Goal: Transaction & Acquisition: Purchase product/service

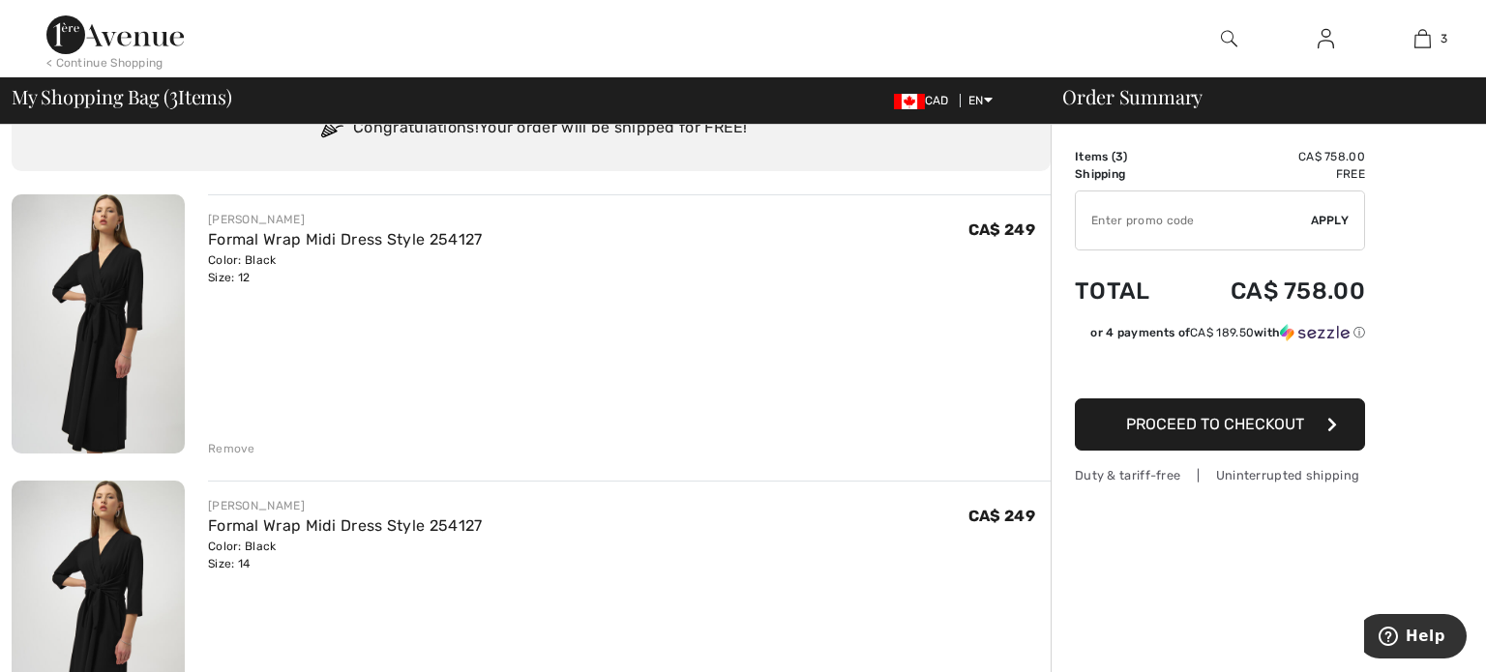
scroll to position [102, 0]
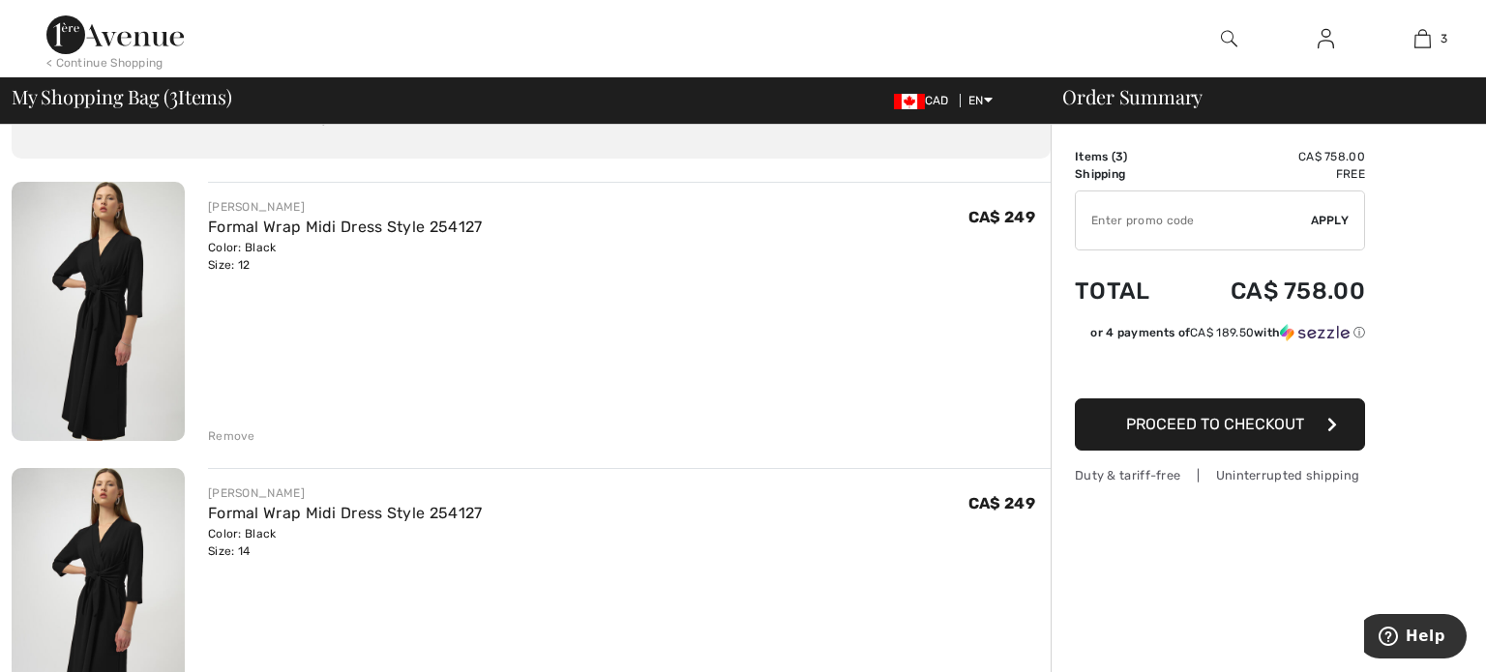
click at [102, 344] on img at bounding box center [98, 311] width 173 height 259
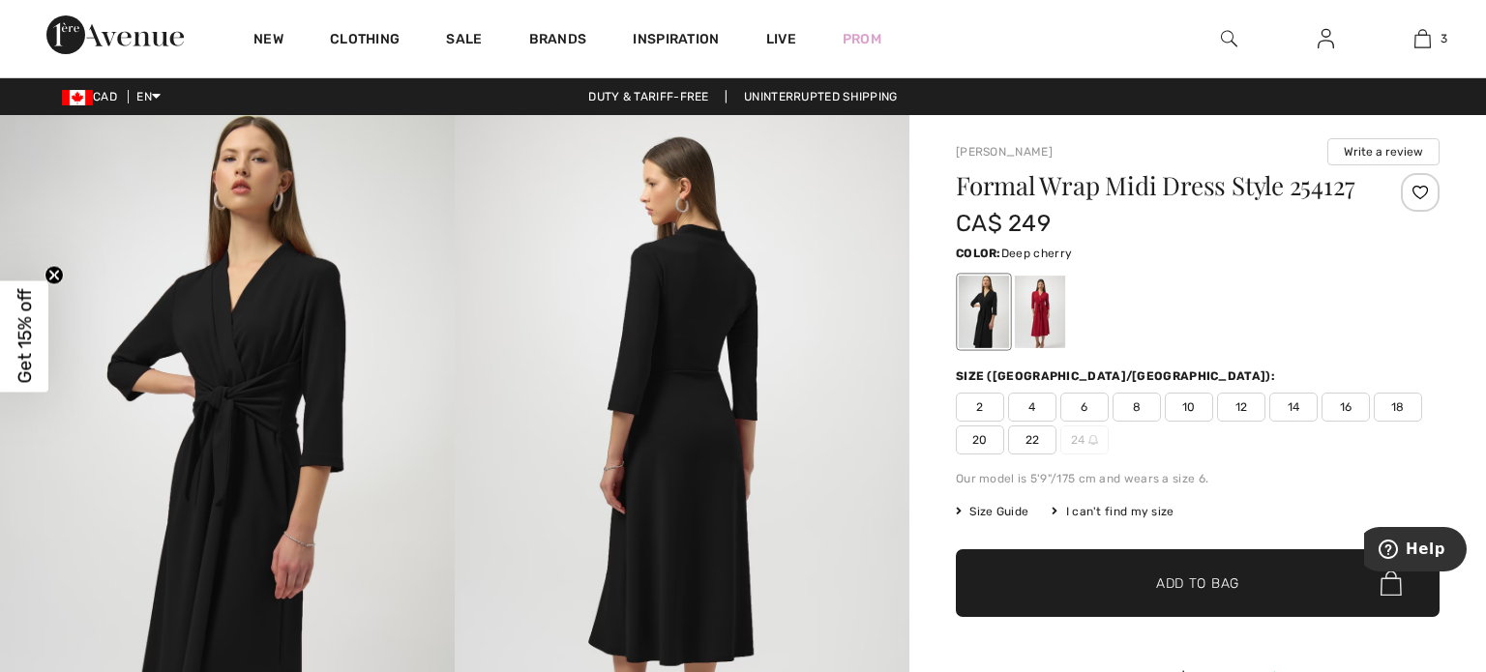
click at [1052, 327] on div at bounding box center [1040, 312] width 50 height 73
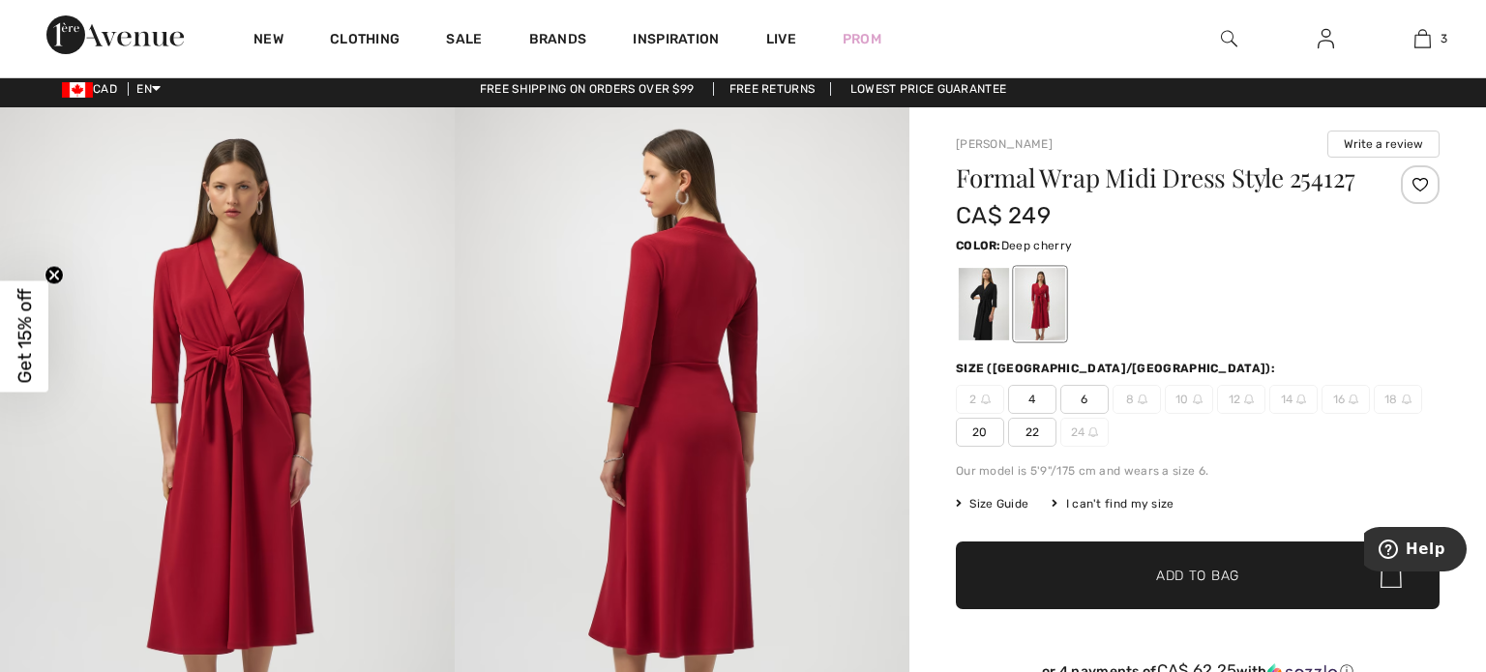
scroll to position [1, 0]
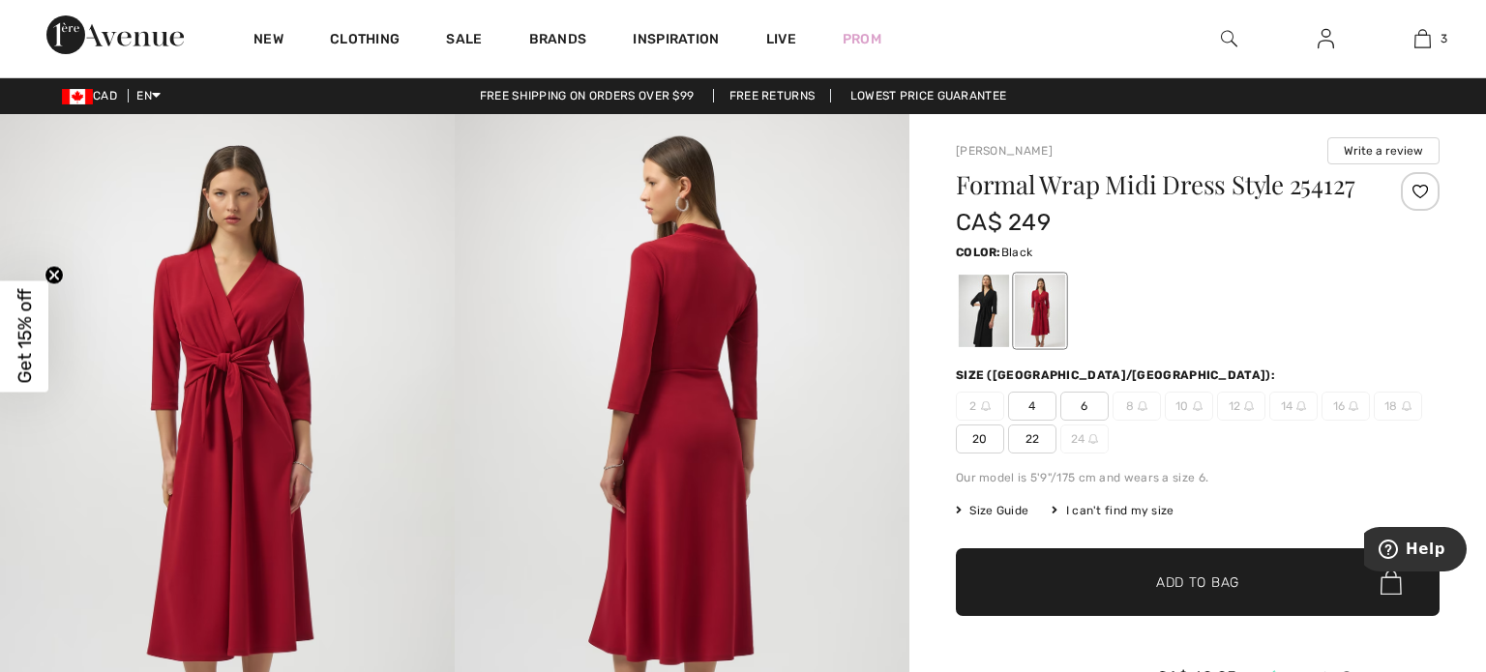
click at [986, 296] on div at bounding box center [984, 311] width 50 height 73
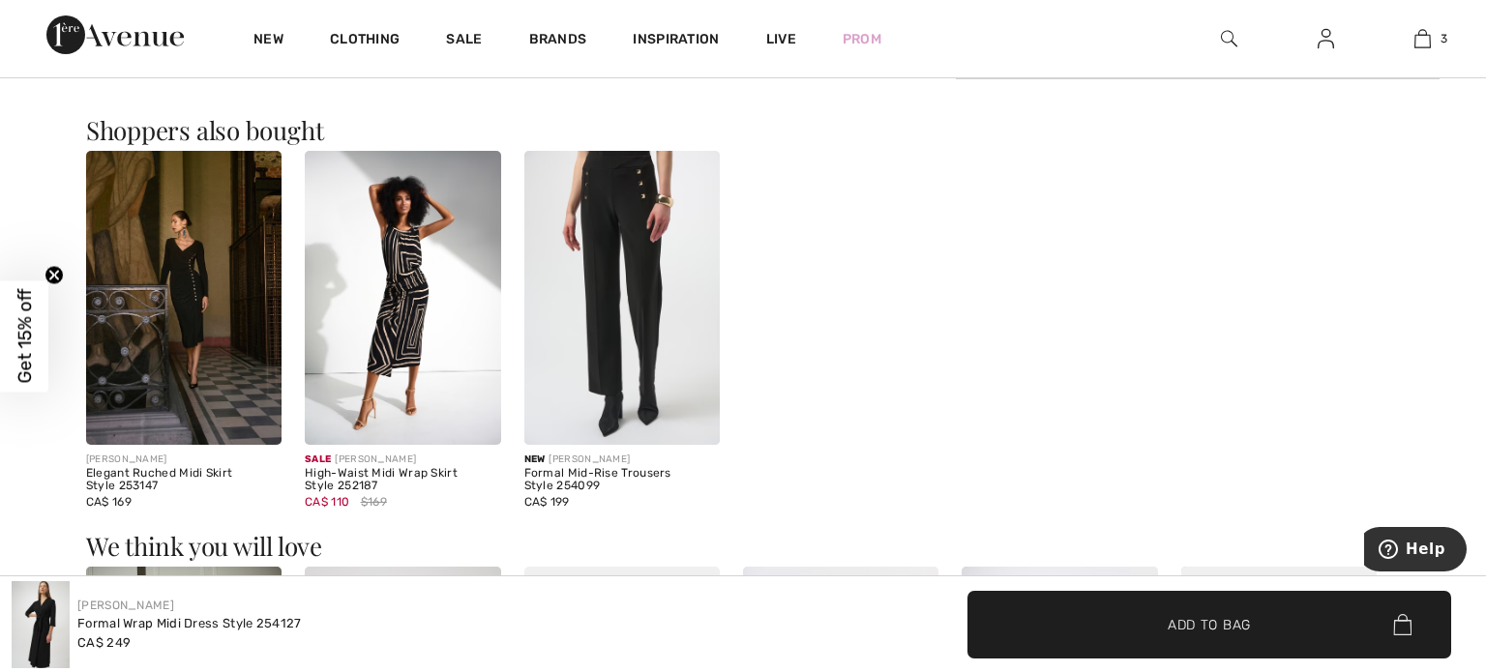
scroll to position [1159, 0]
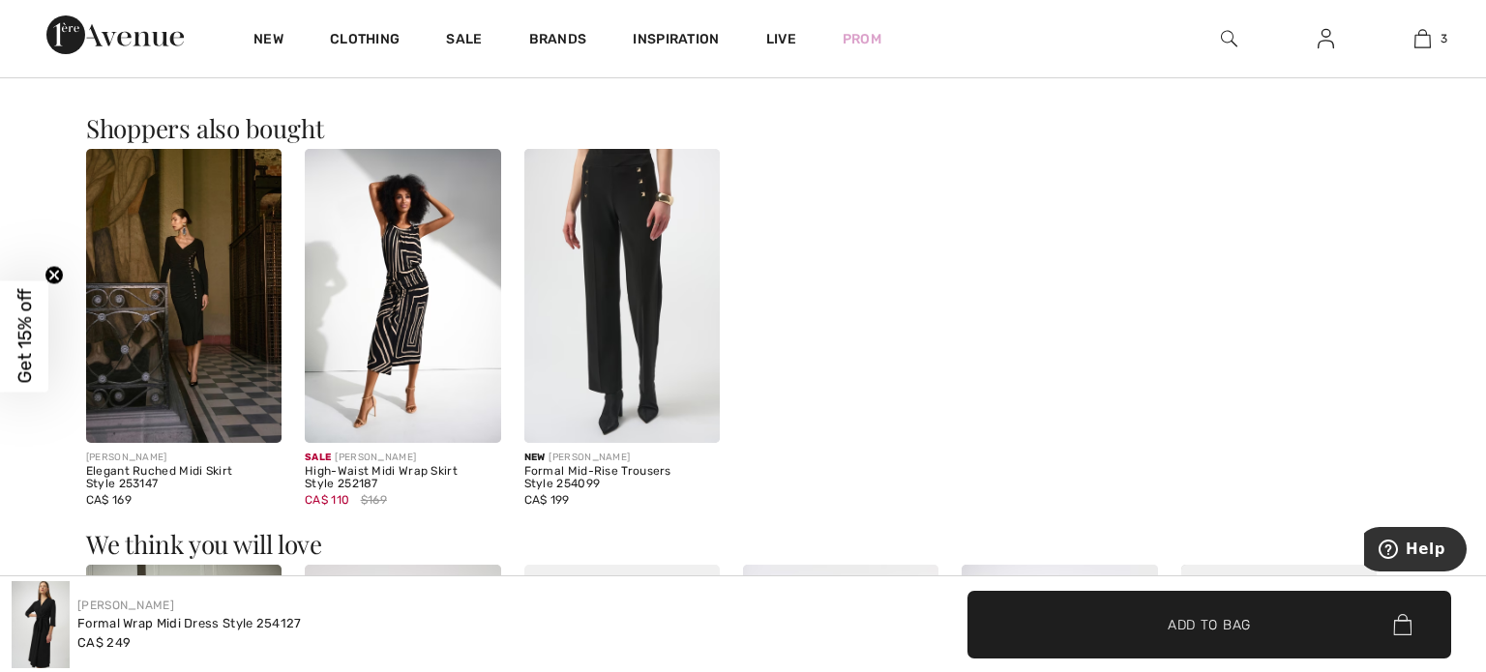
click at [245, 357] on img at bounding box center [183, 296] width 195 height 294
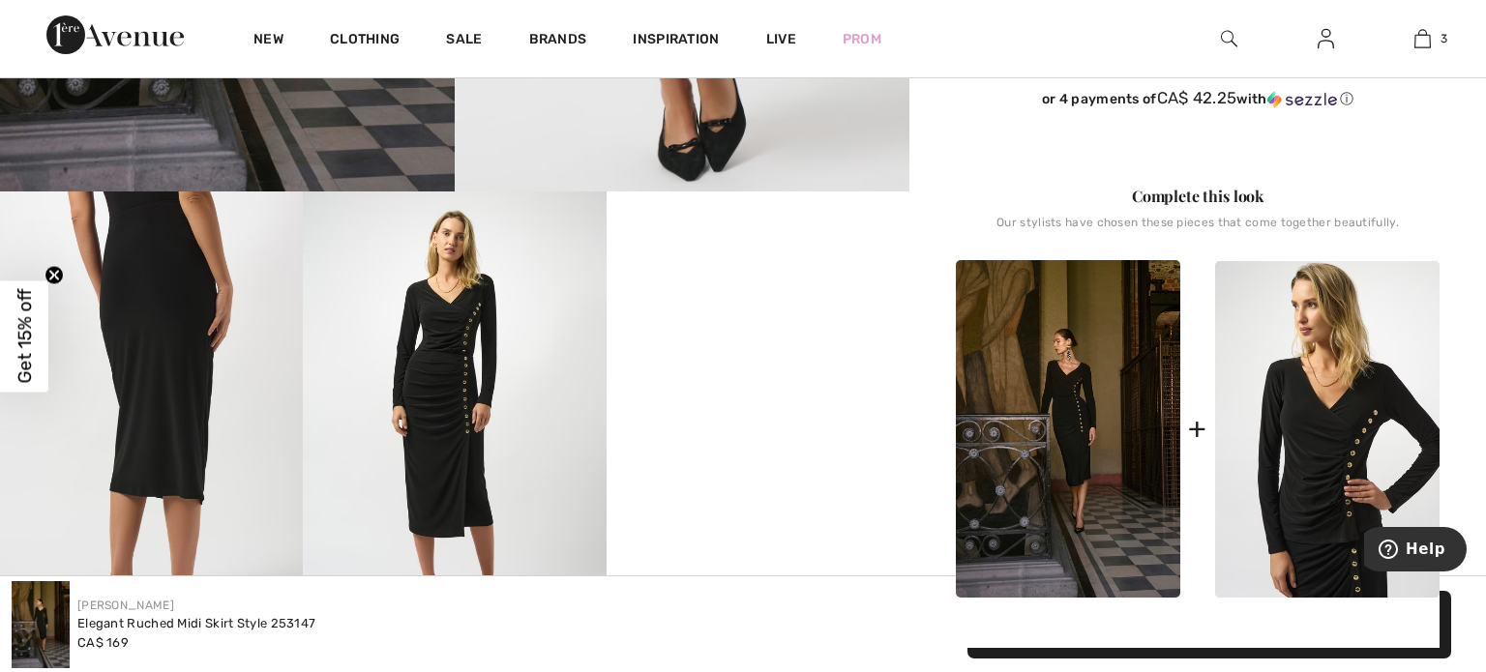
scroll to position [608, 0]
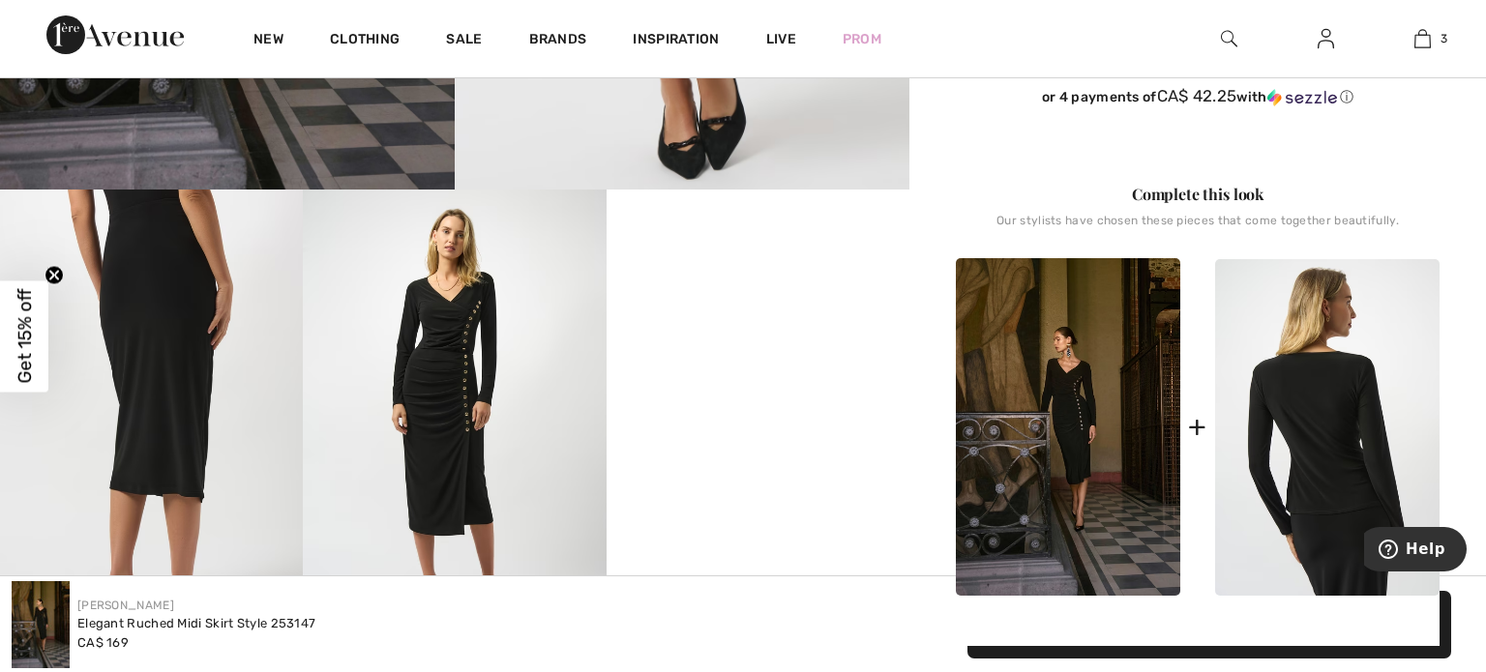
click at [1352, 458] on img at bounding box center [1327, 427] width 224 height 337
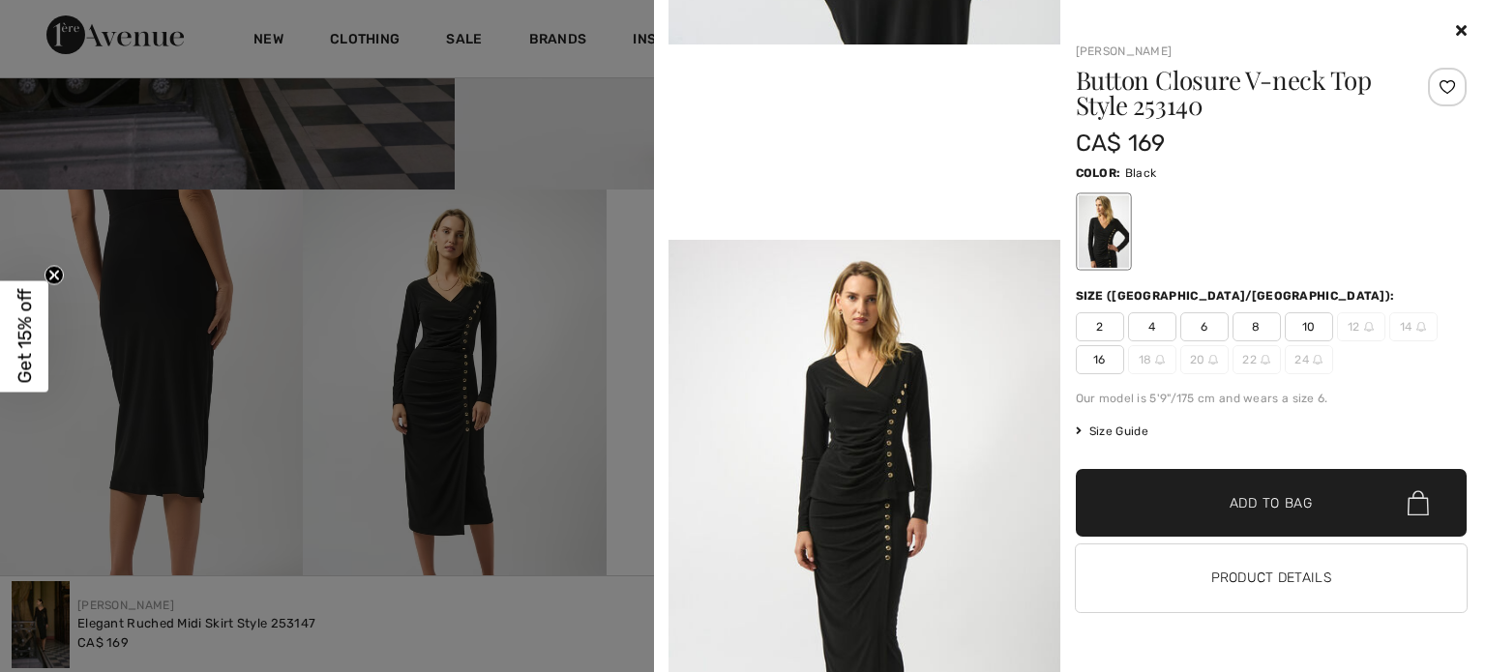
scroll to position [1130, 0]
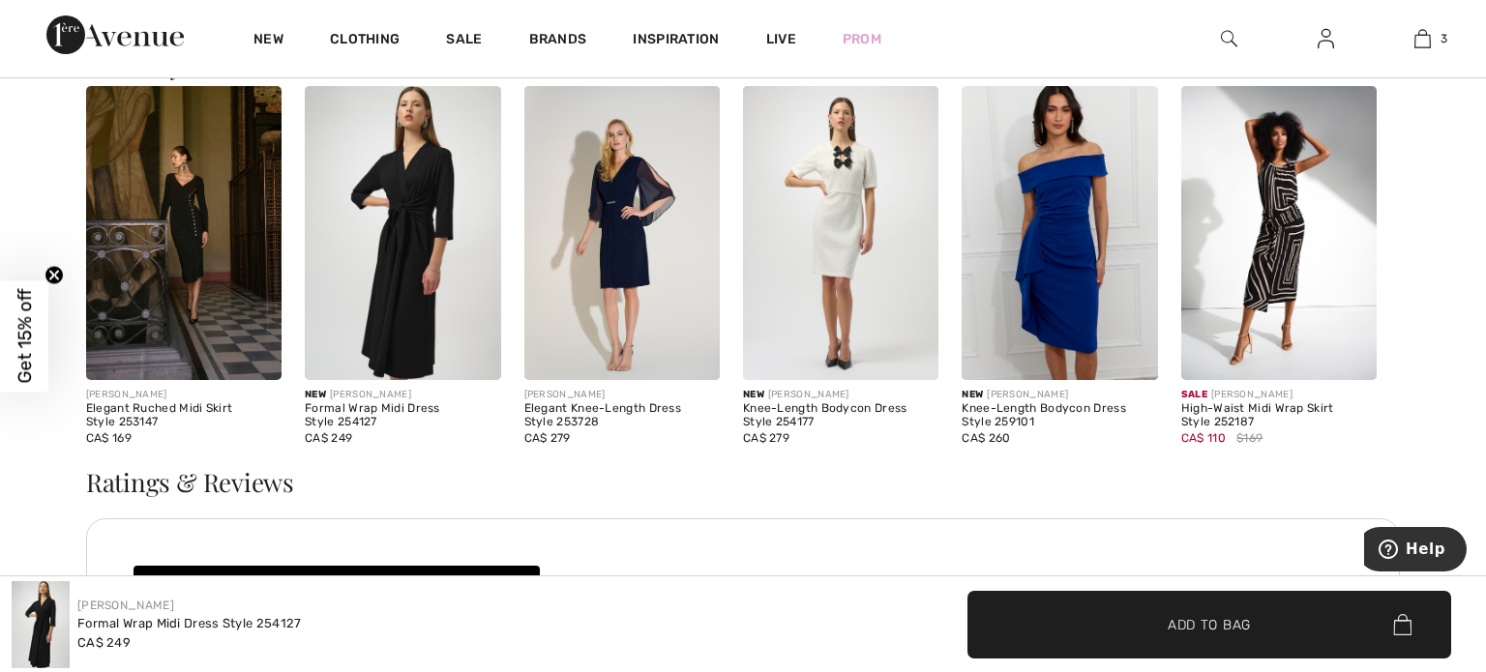
scroll to position [2055, 0]
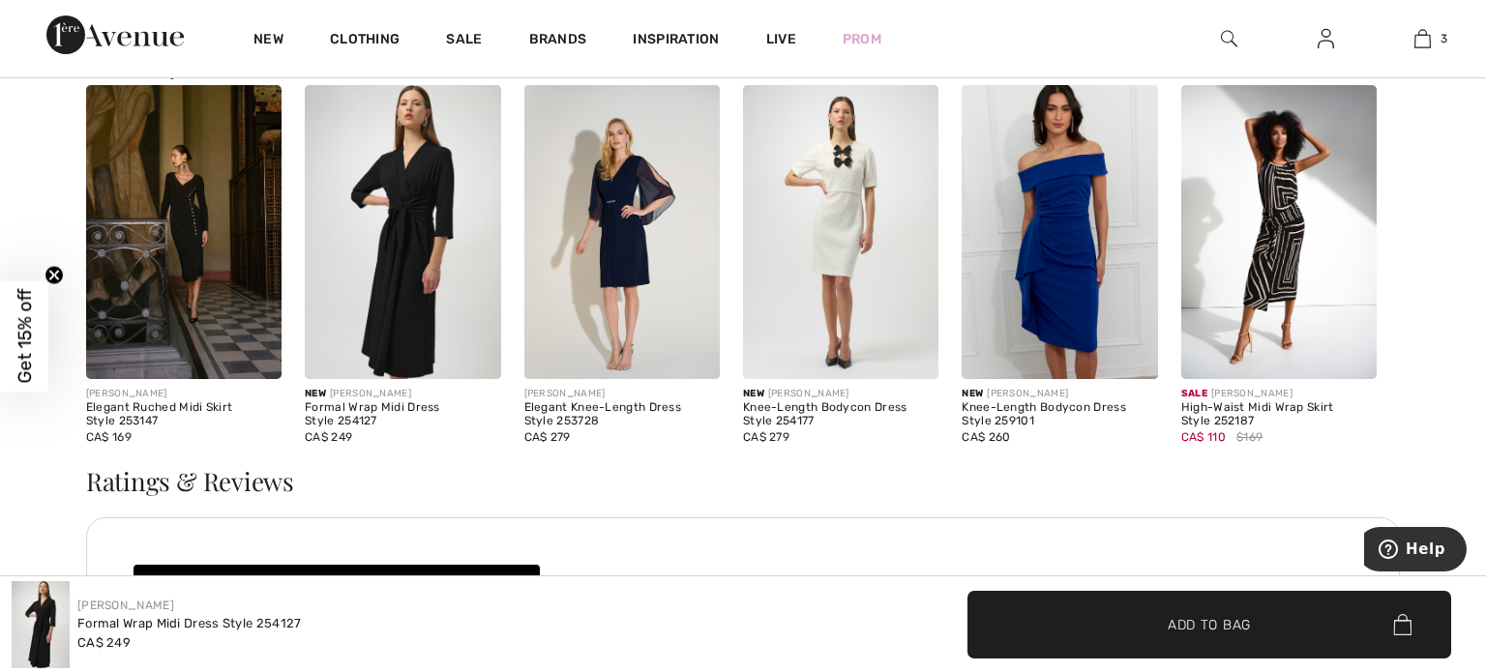
click at [373, 334] on img at bounding box center [402, 232] width 195 height 294
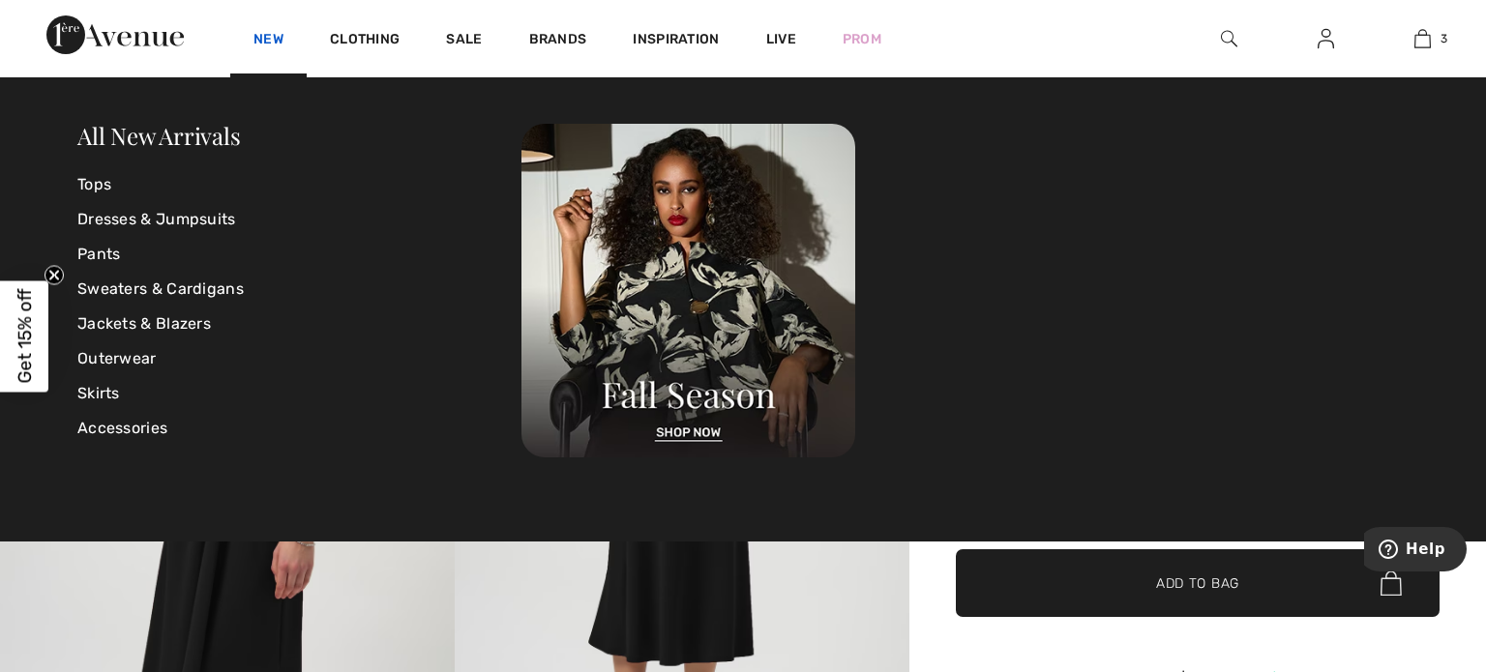
click at [272, 43] on link "New" at bounding box center [269, 41] width 30 height 20
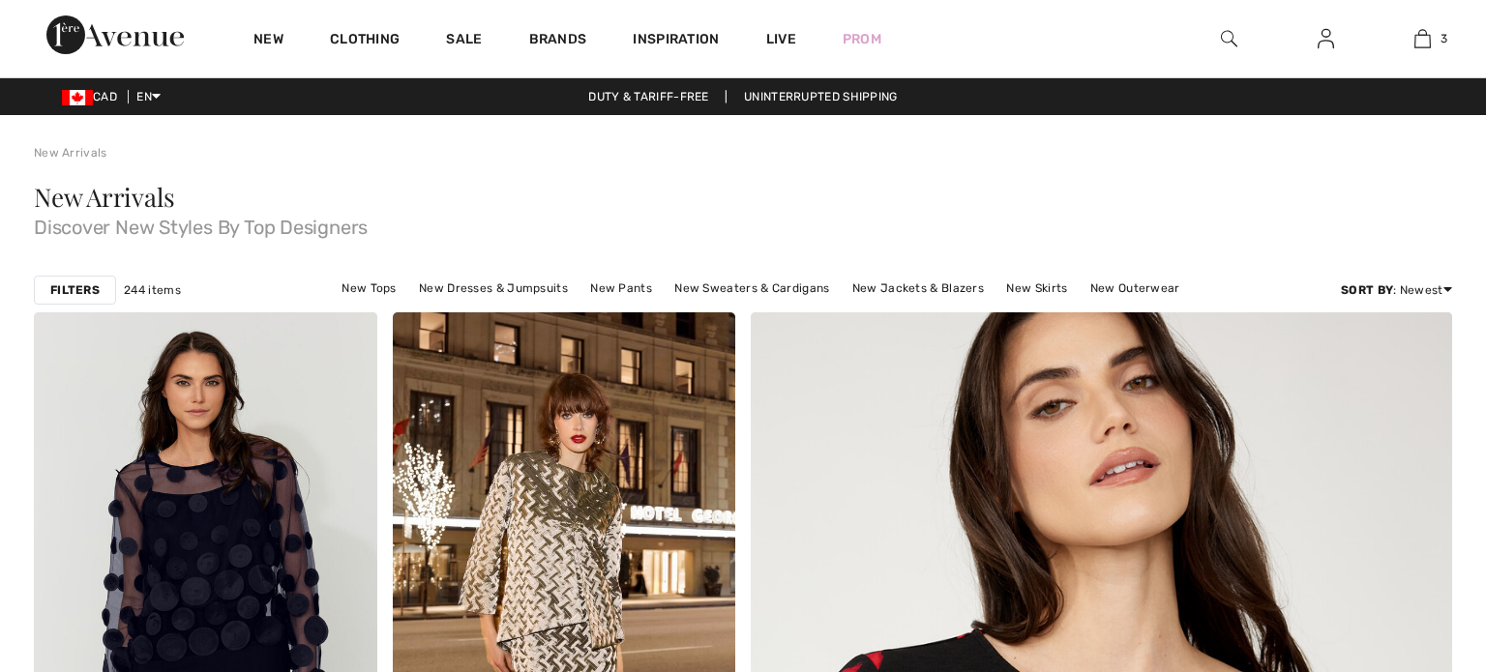
click at [520, 285] on link "New Dresses & Jumpsuits" at bounding box center [493, 288] width 168 height 25
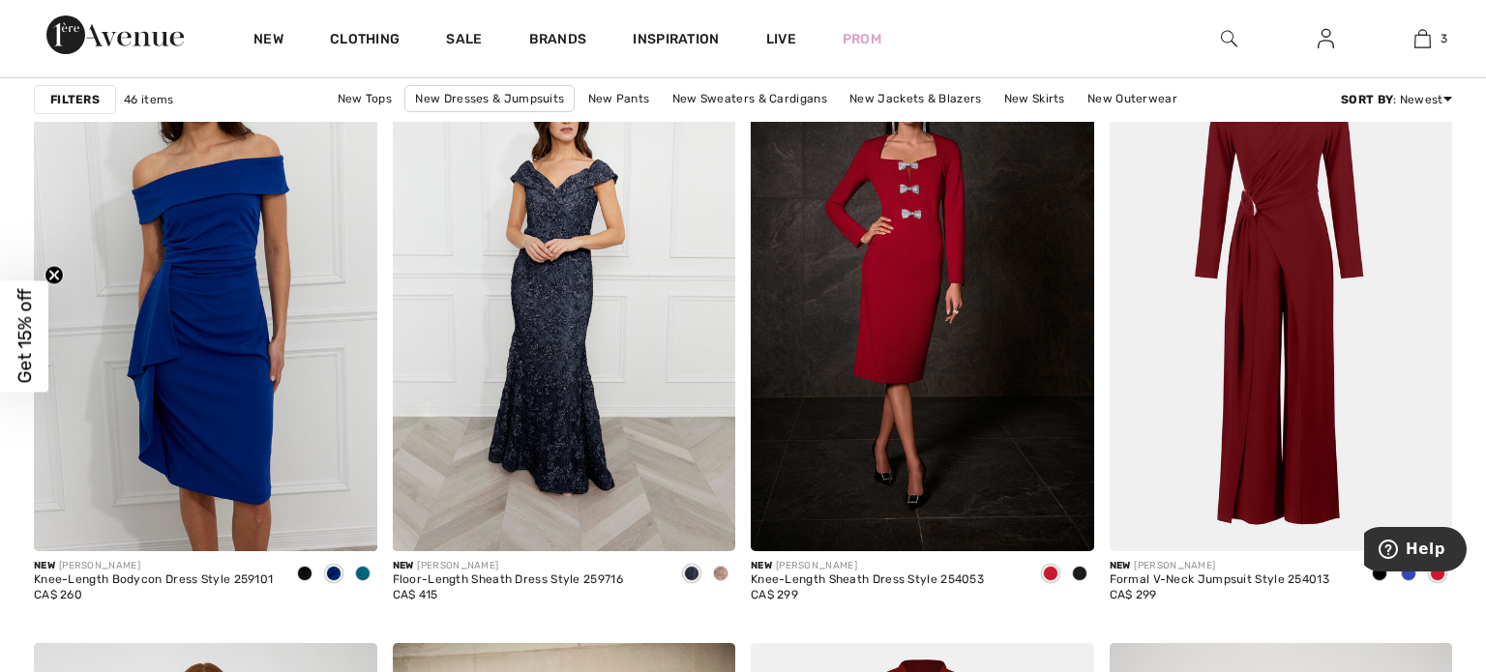
scroll to position [6226, 0]
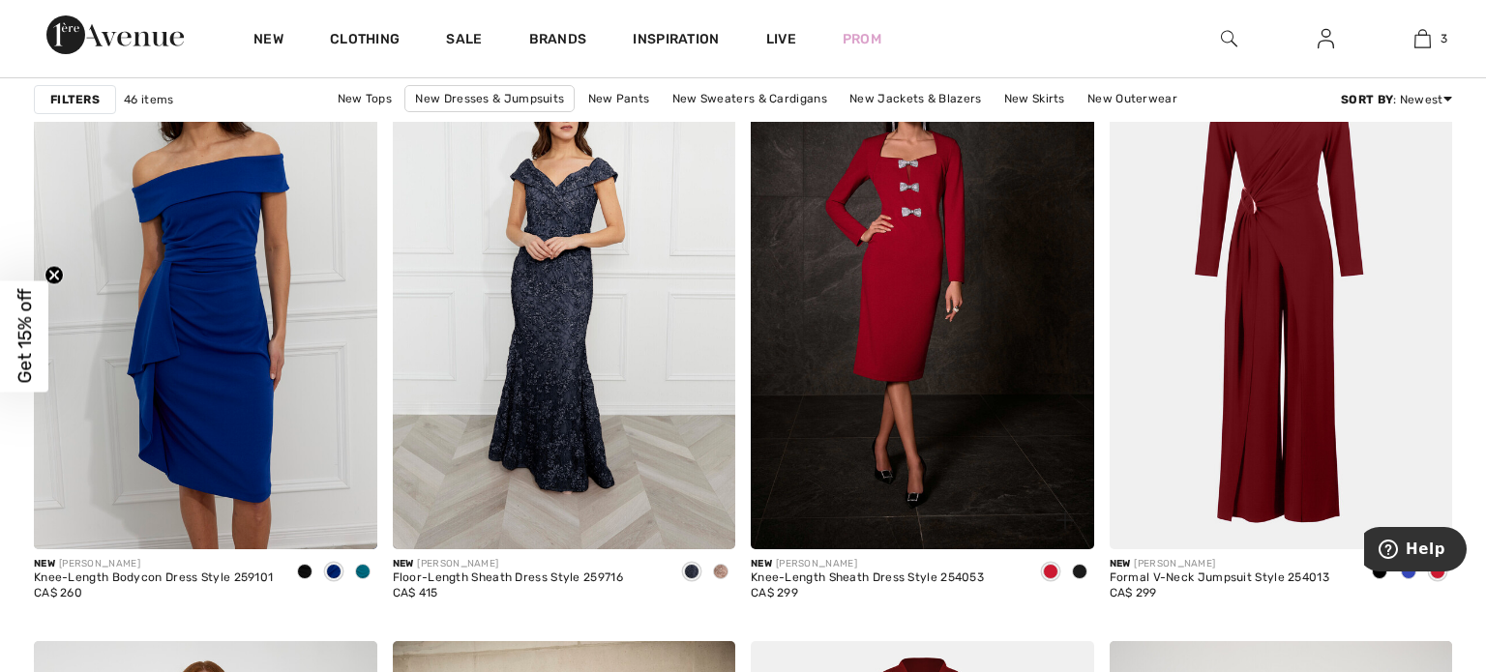
click at [1080, 571] on span at bounding box center [1079, 571] width 15 height 15
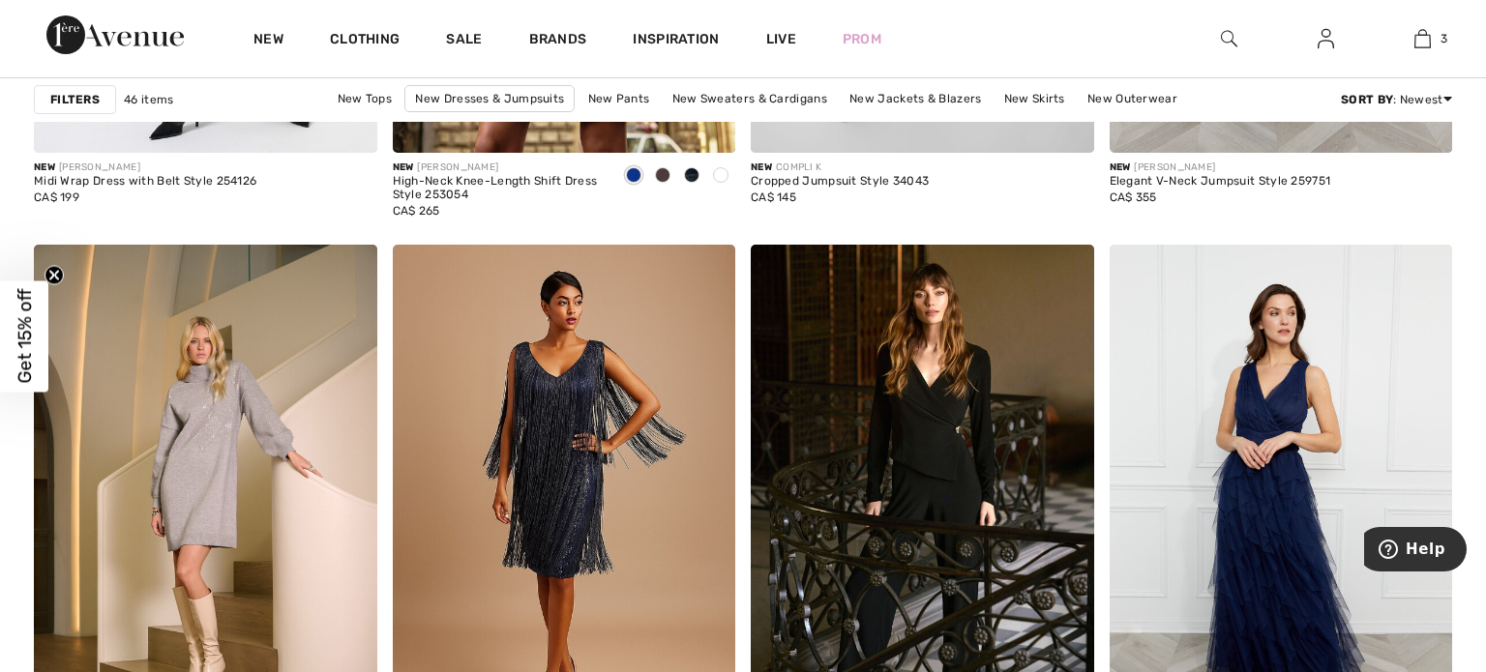
scroll to position [3911, 0]
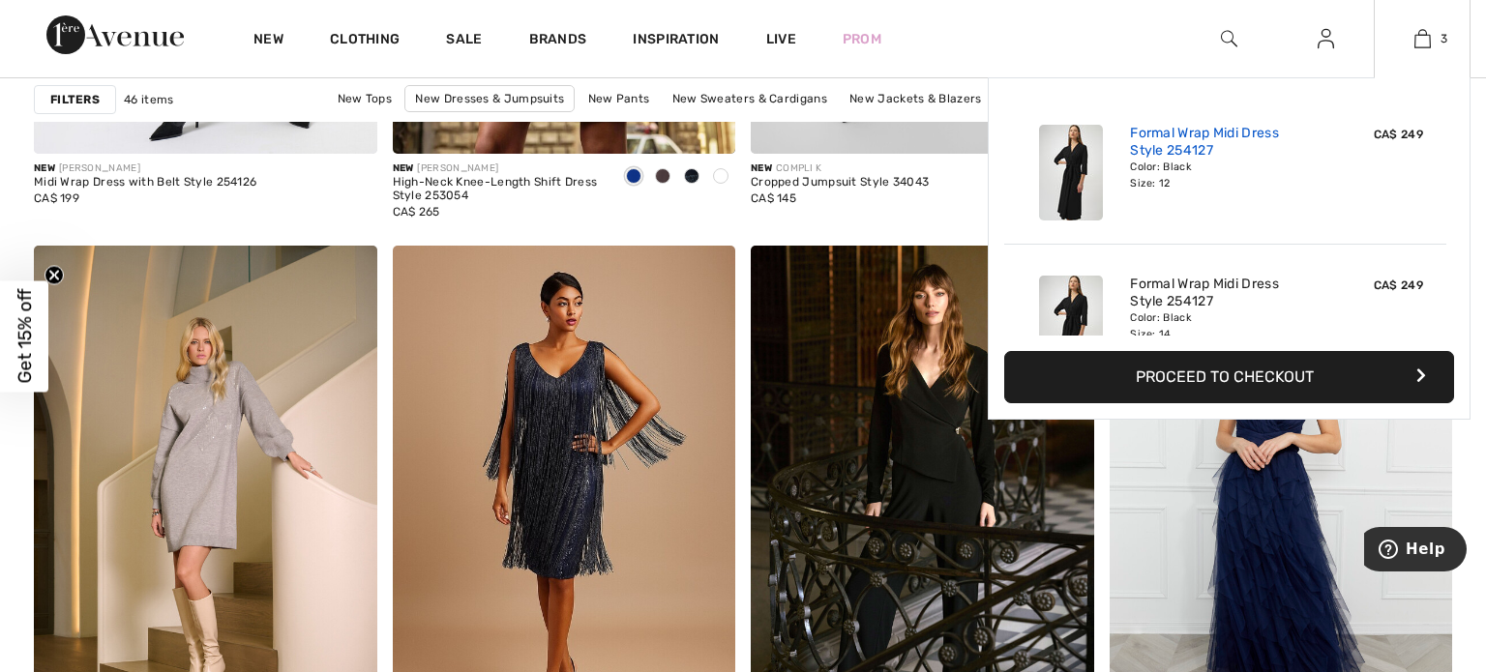
click at [1190, 127] on link "Formal Wrap Midi Dress Style 254127" at bounding box center [1225, 142] width 191 height 35
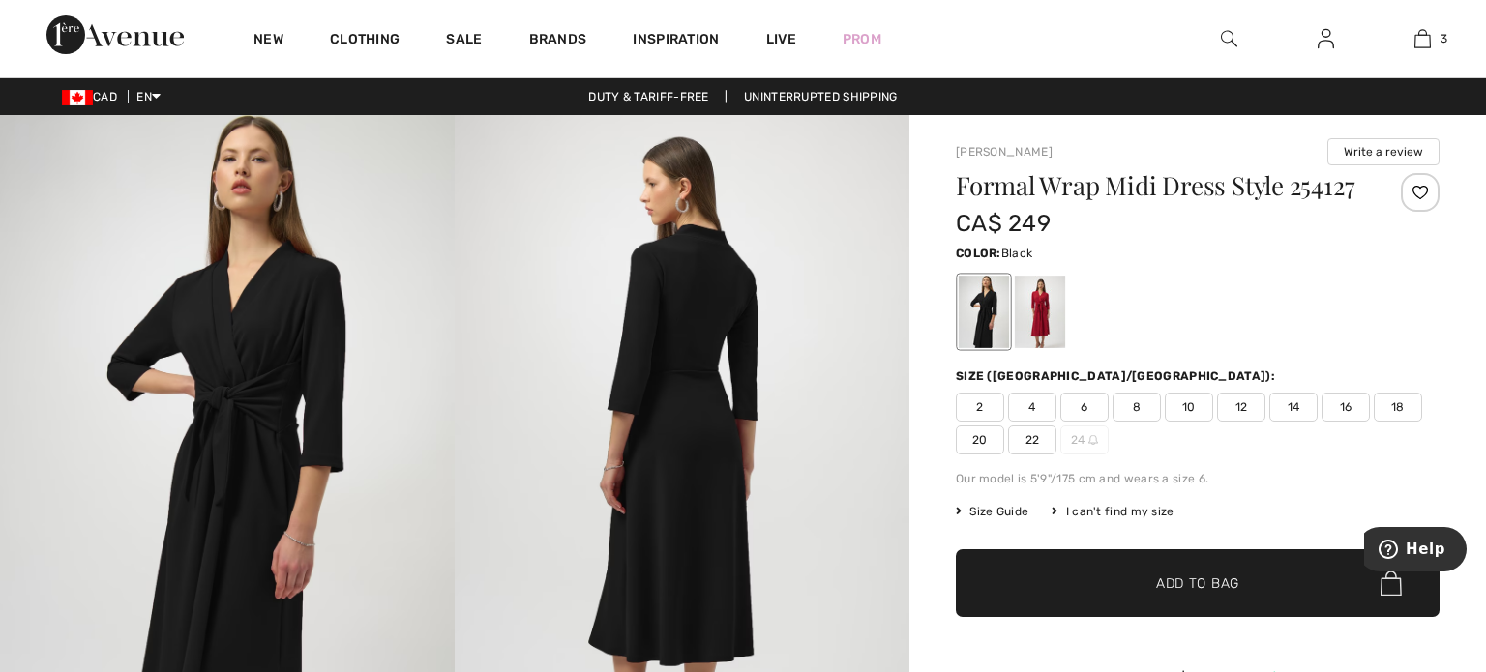
checkbox input "true"
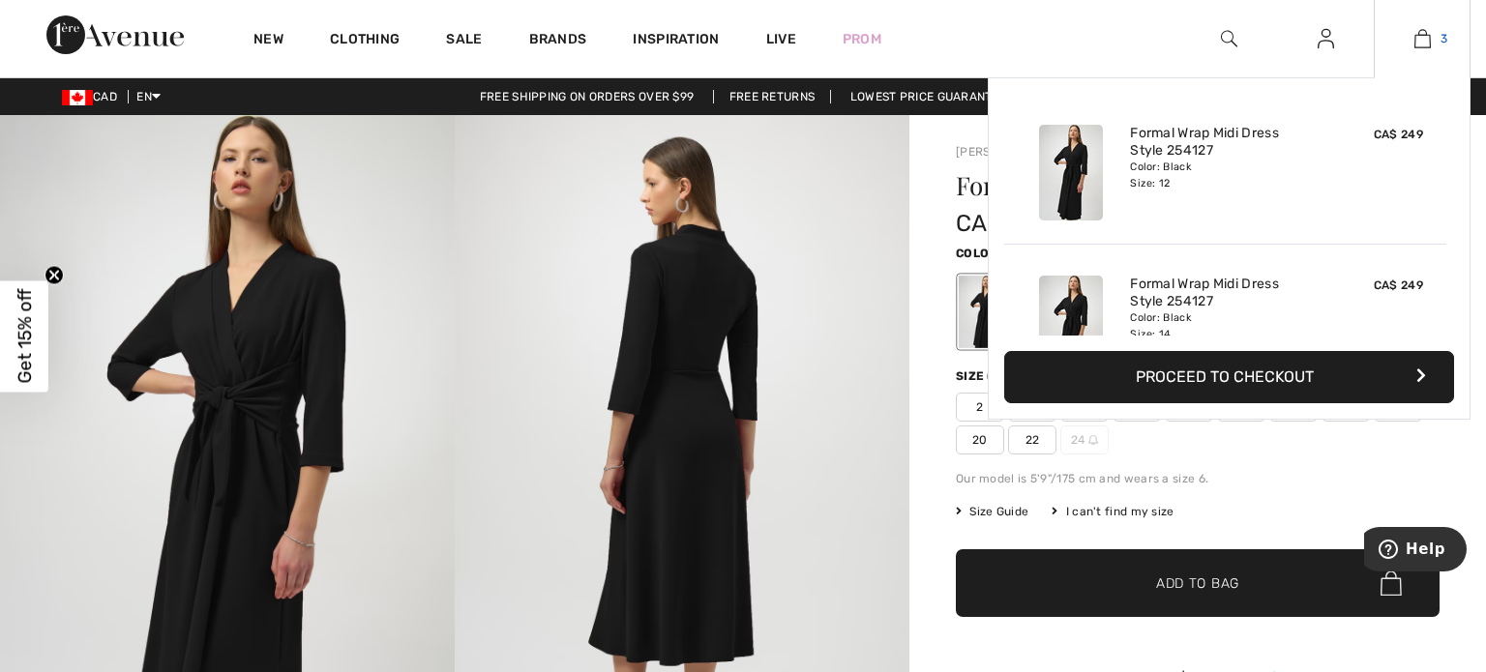
click at [1420, 37] on img at bounding box center [1423, 38] width 16 height 23
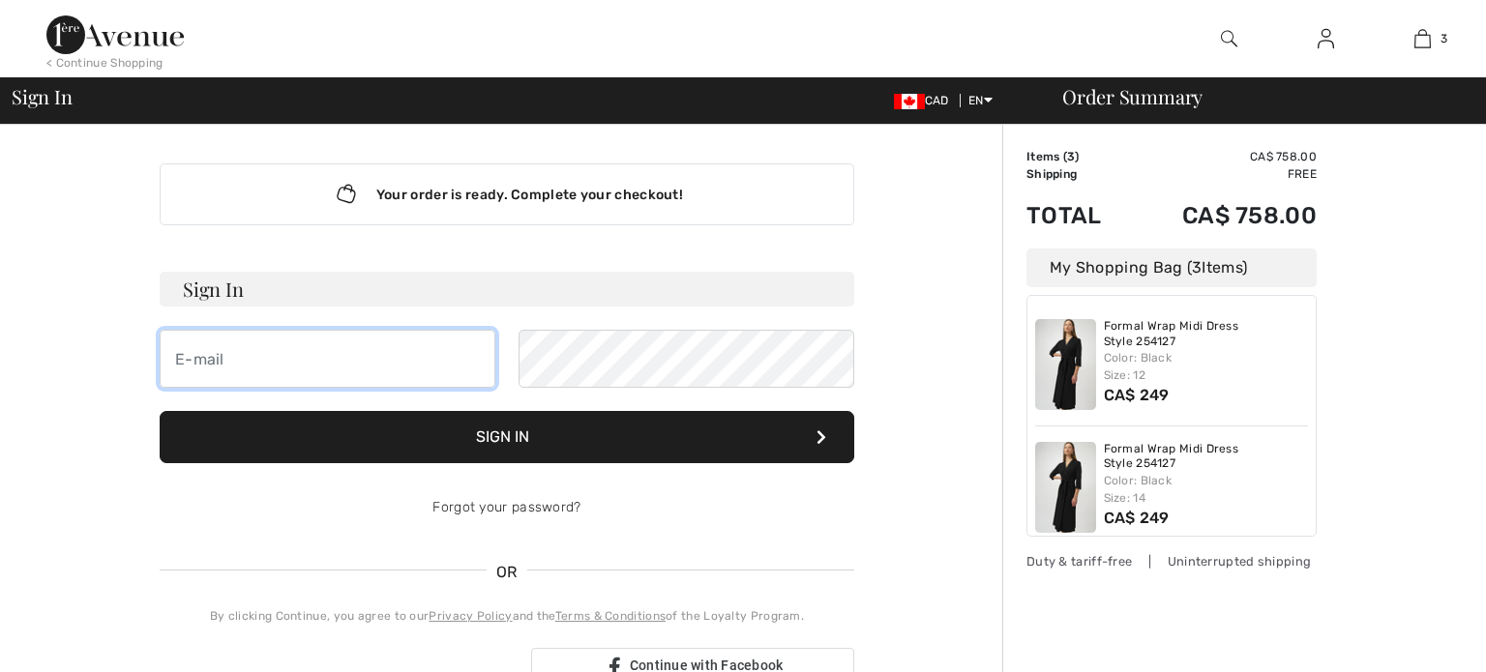
type input "[EMAIL_ADDRESS][DOMAIN_NAME]"
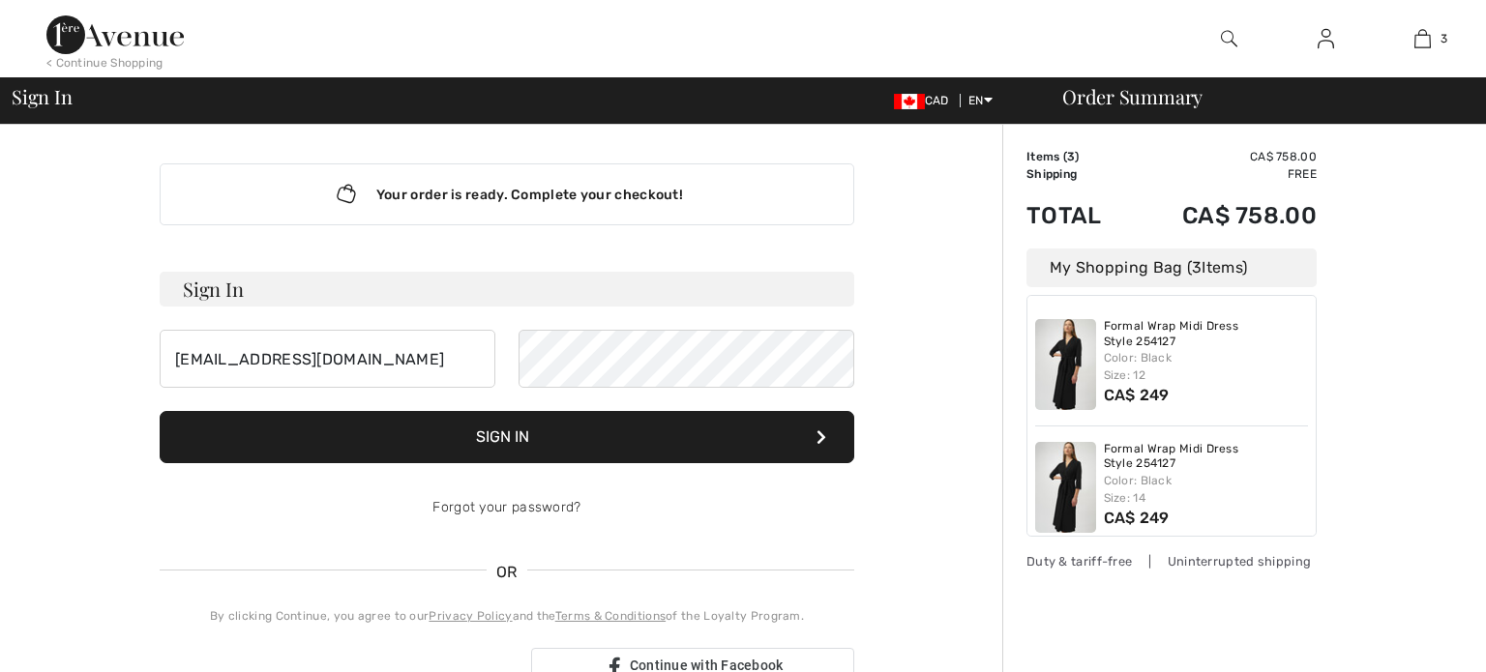
click at [503, 439] on button "Sign In" at bounding box center [507, 437] width 695 height 52
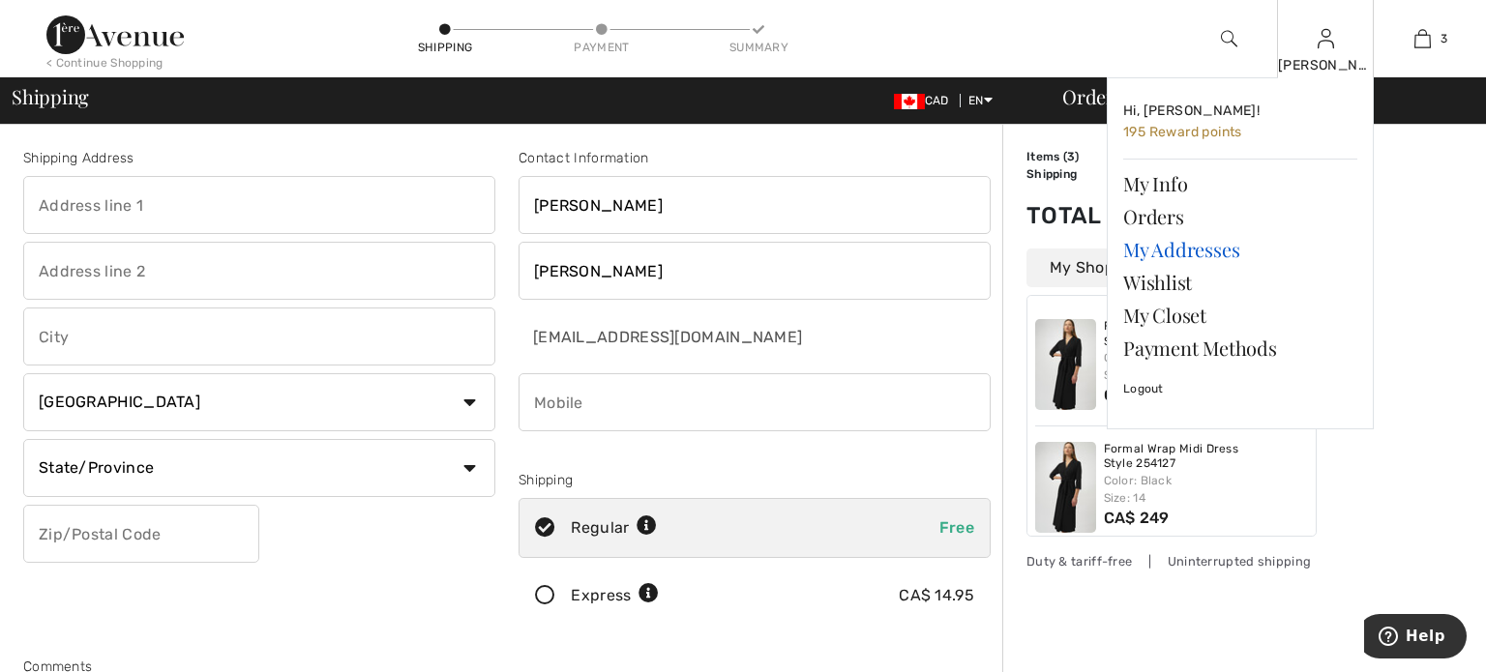
click at [1138, 251] on link "My Addresses" at bounding box center [1240, 249] width 234 height 33
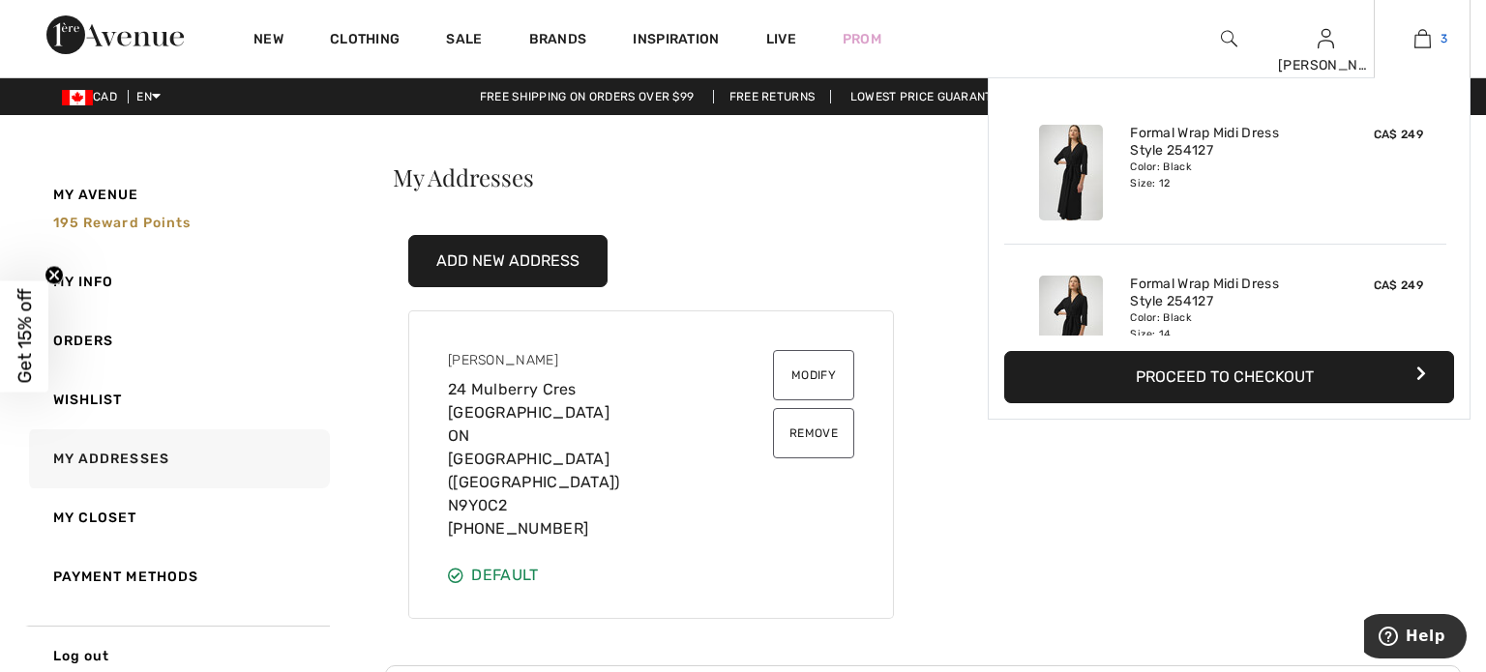
click at [1434, 40] on link "3" at bounding box center [1422, 38] width 95 height 23
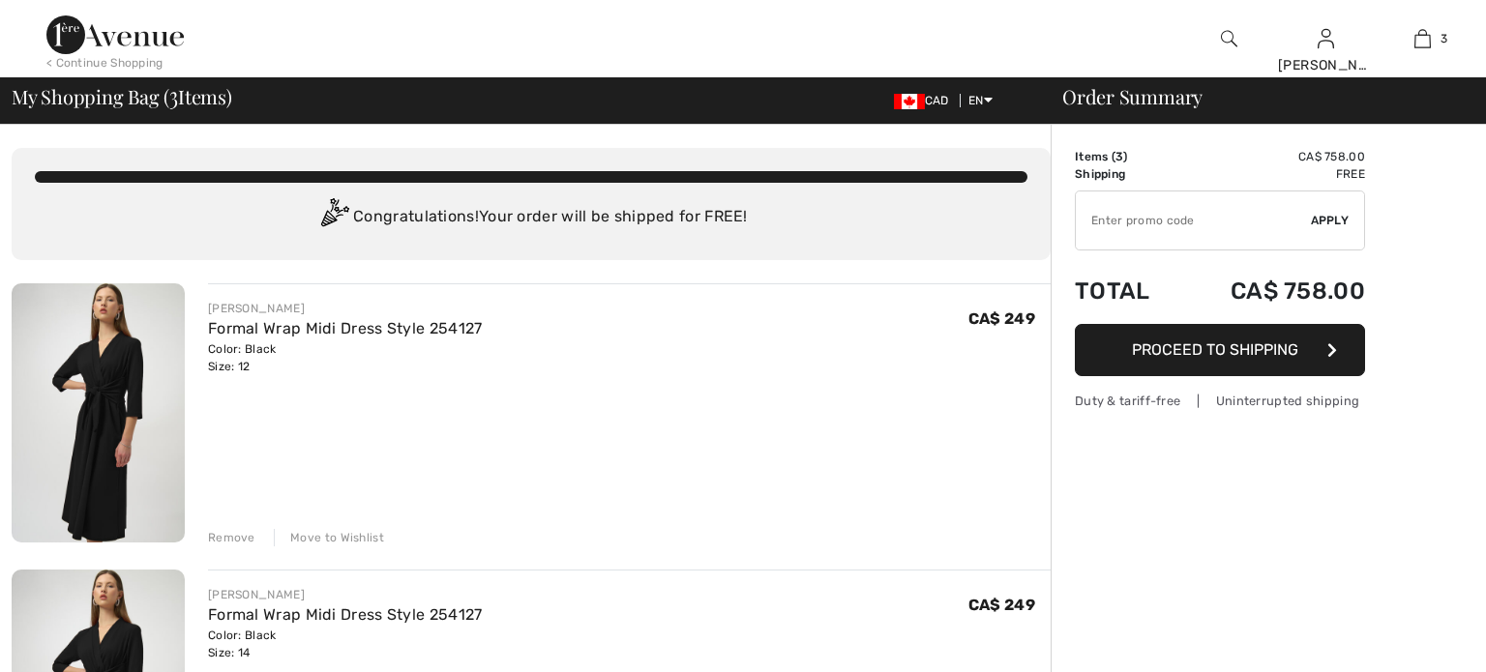
click at [1210, 357] on span "Proceed to Shipping" at bounding box center [1215, 350] width 166 height 18
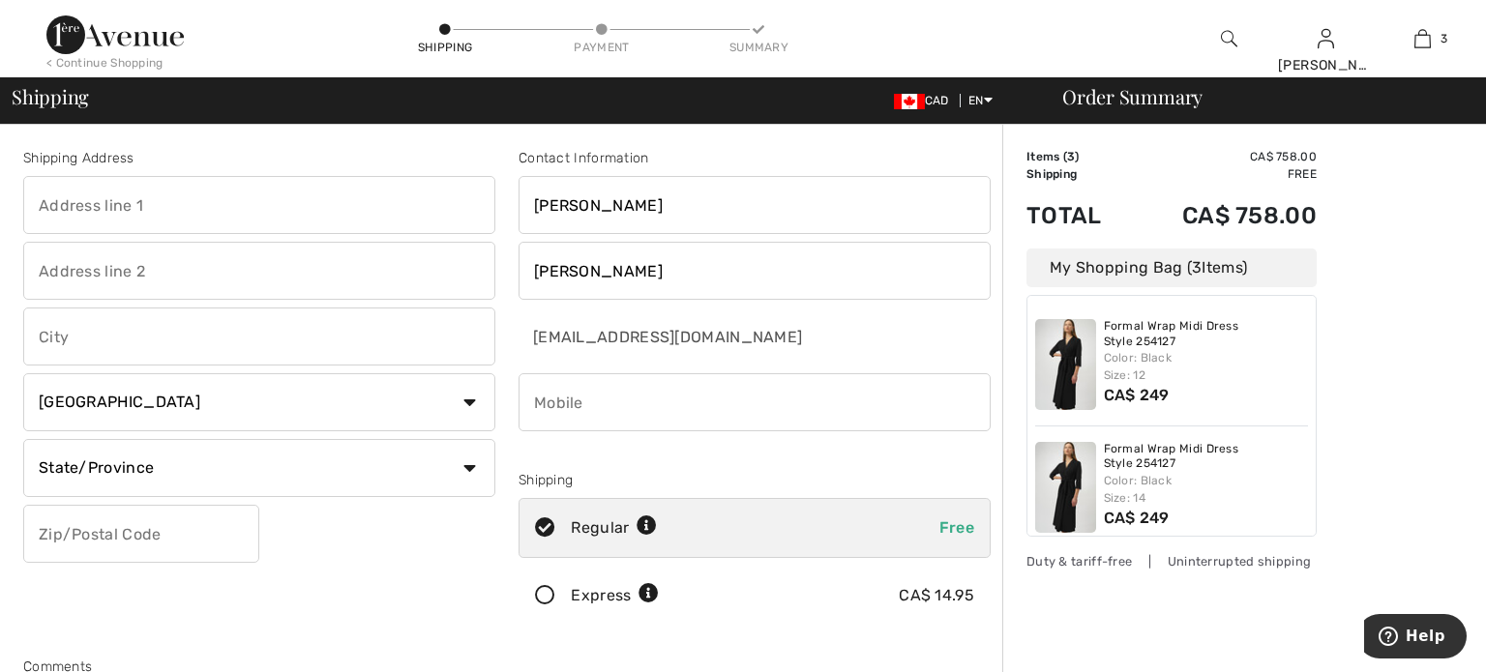
click at [280, 194] on input "text" at bounding box center [259, 205] width 472 height 58
type input "24 Mulberry Cres"
type input "Kingsville"
select select "ON"
type input "N9Y 0C2"
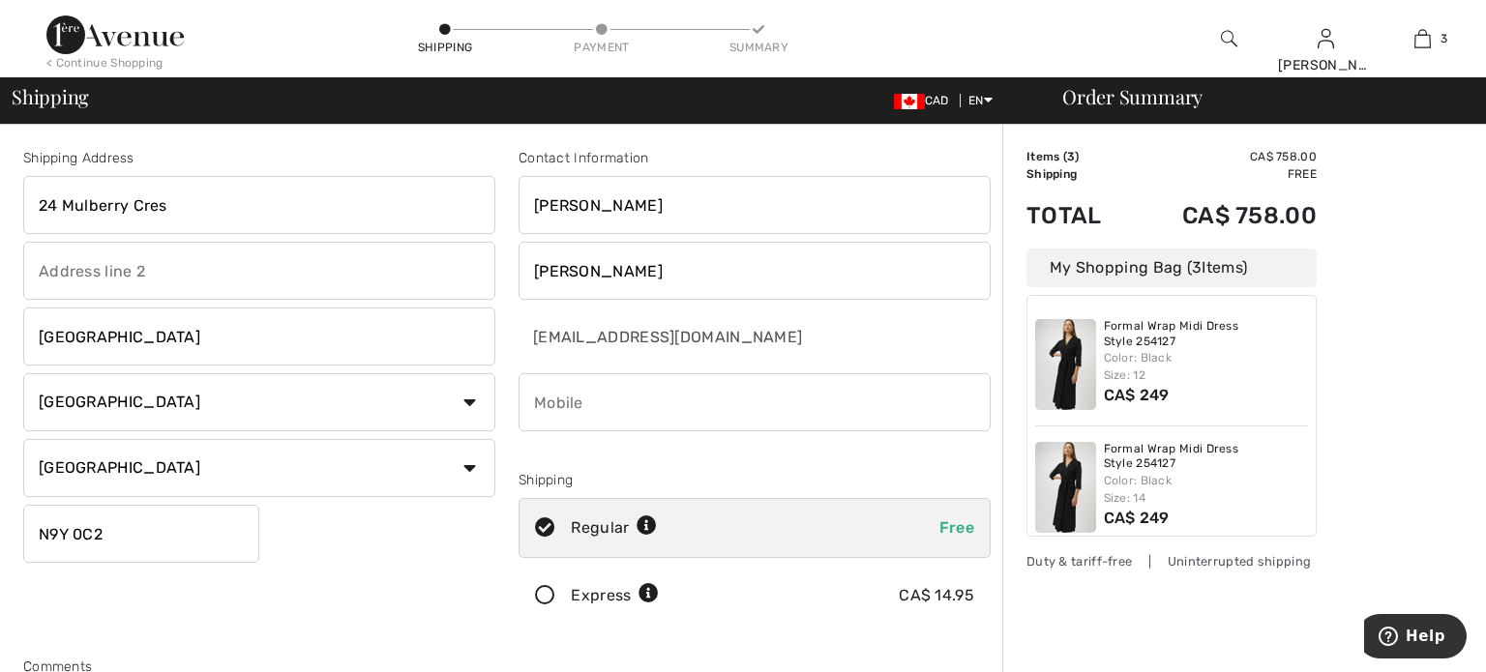
type input "5198165105"
type input "N9Y0C2"
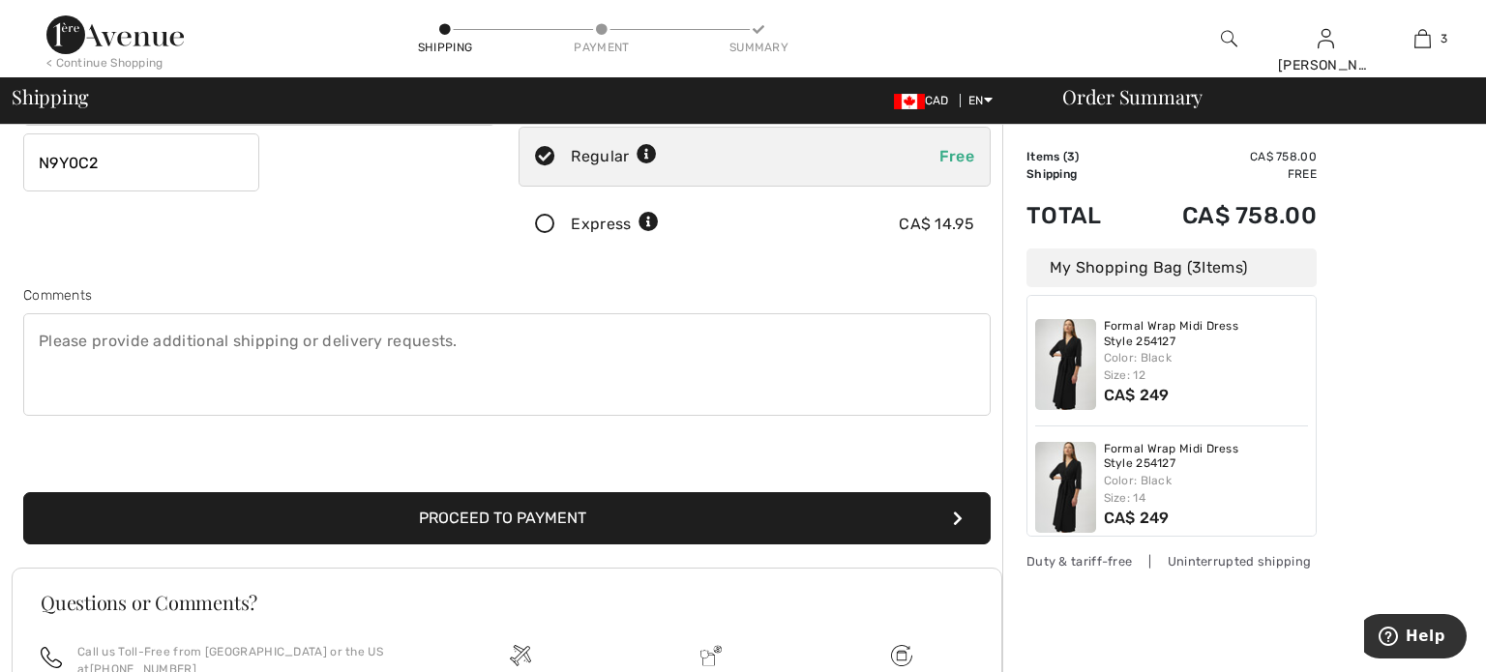
scroll to position [374, 0]
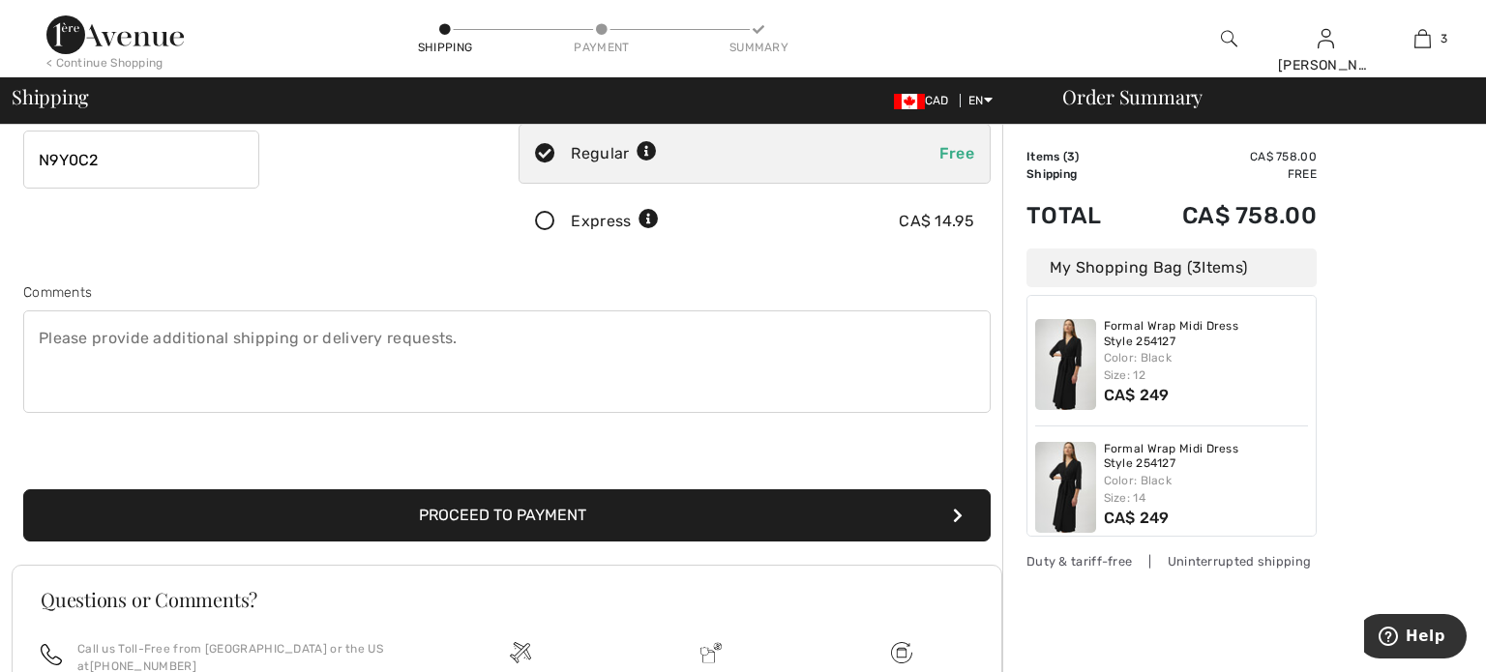
click at [446, 513] on button "Proceed to Payment" at bounding box center [507, 516] width 968 height 52
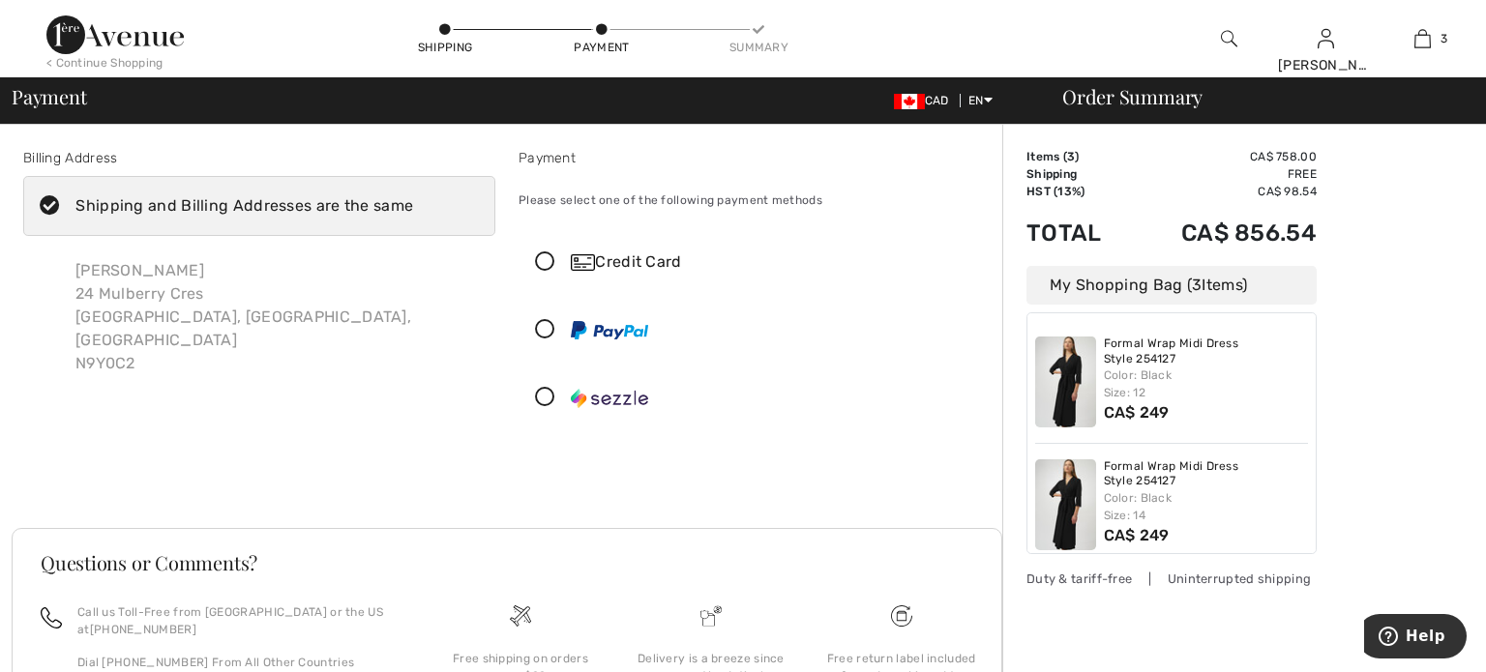
click at [539, 265] on icon at bounding box center [545, 263] width 51 height 20
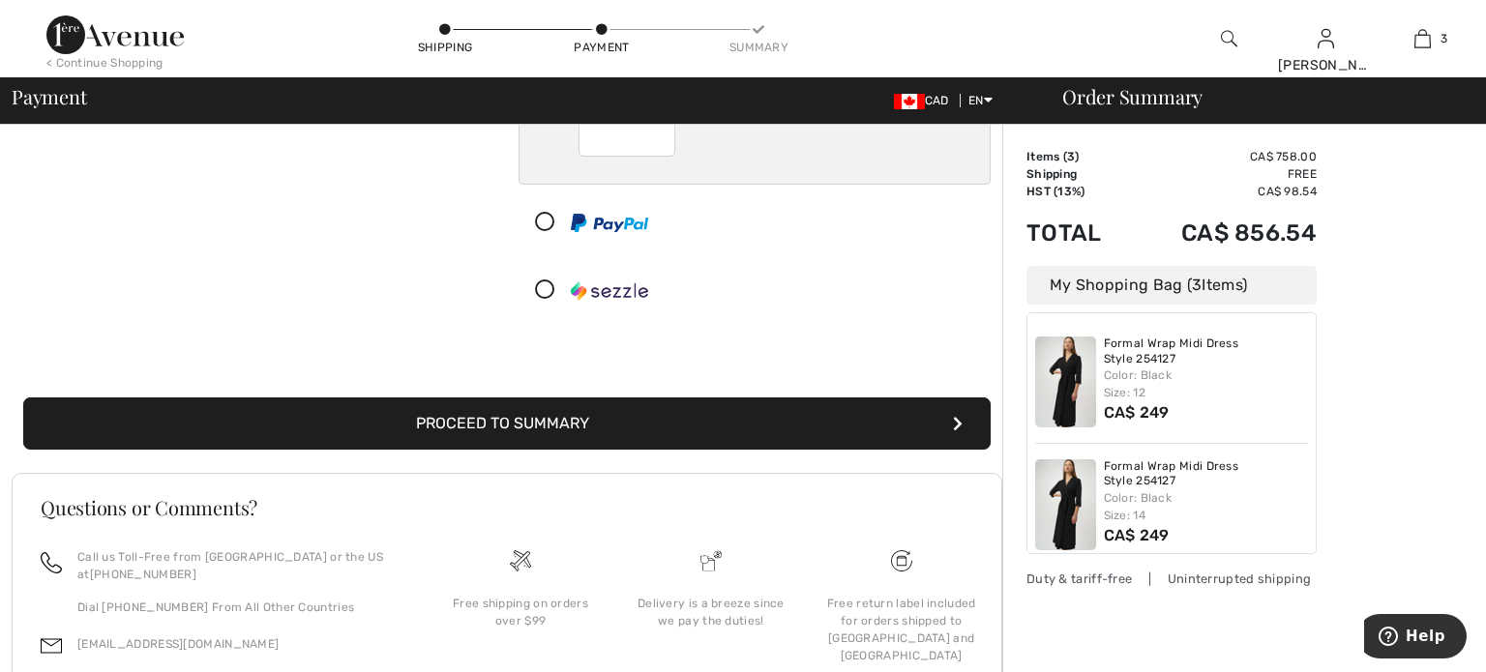
scroll to position [325, 0]
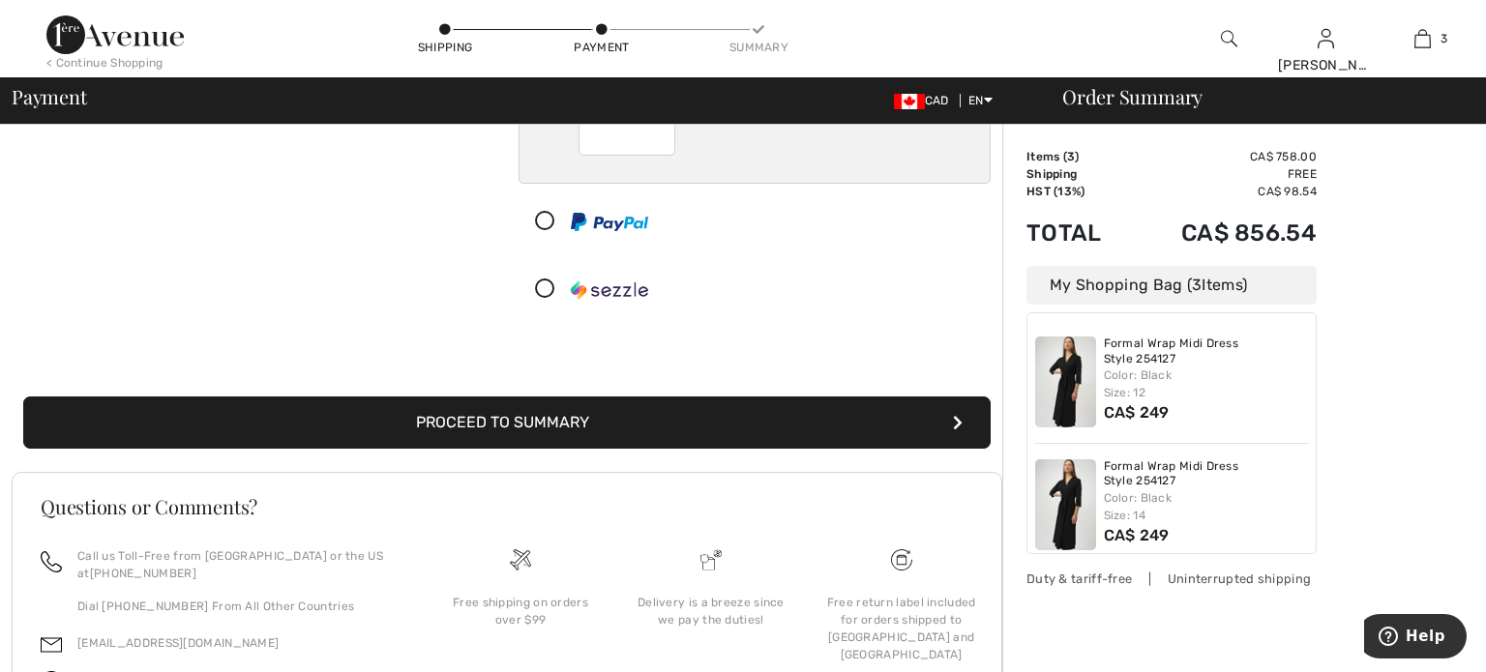
click at [497, 427] on button "Proceed to Summary" at bounding box center [507, 423] width 968 height 52
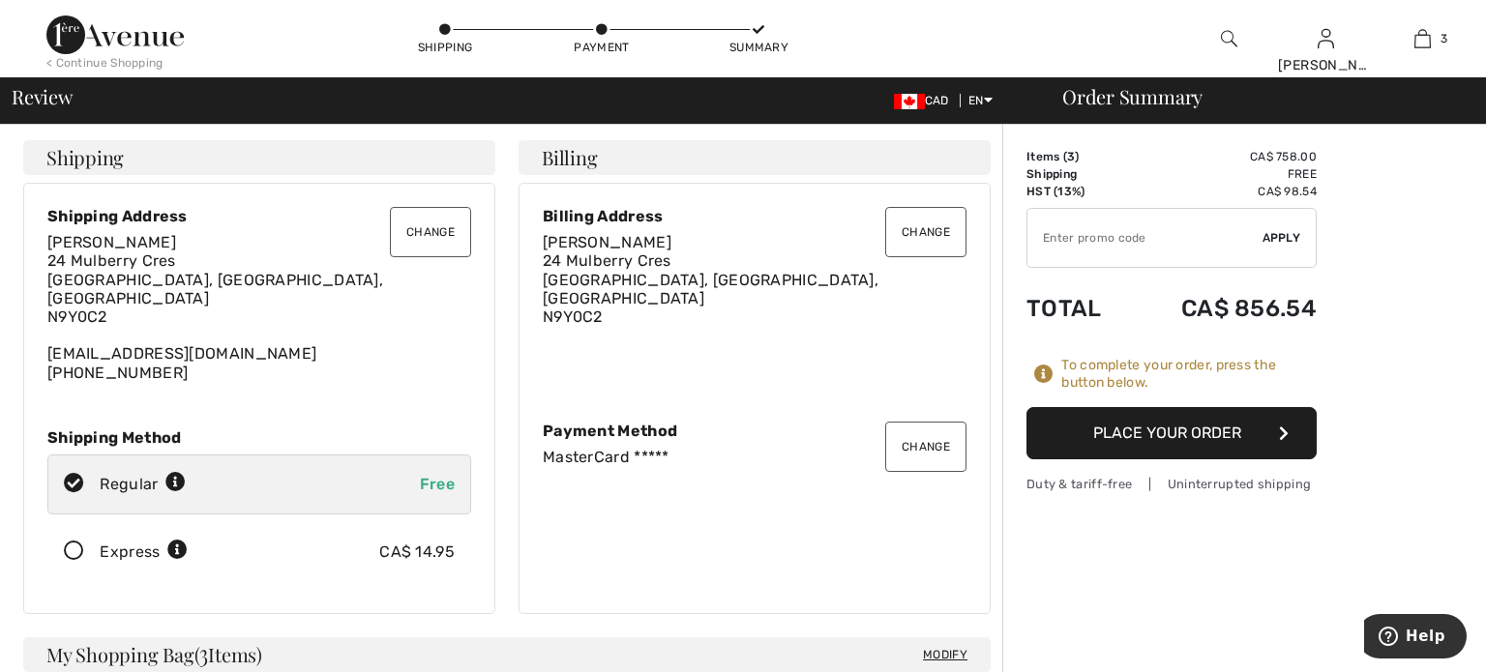
click at [497, 427] on div "Change Shipping Address [PERSON_NAME] [STREET_ADDRESS] [EMAIL_ADDRESS][DOMAIN_N…" at bounding box center [259, 399] width 495 height 432
click at [1237, 435] on button "Place Your Order" at bounding box center [1172, 433] width 290 height 52
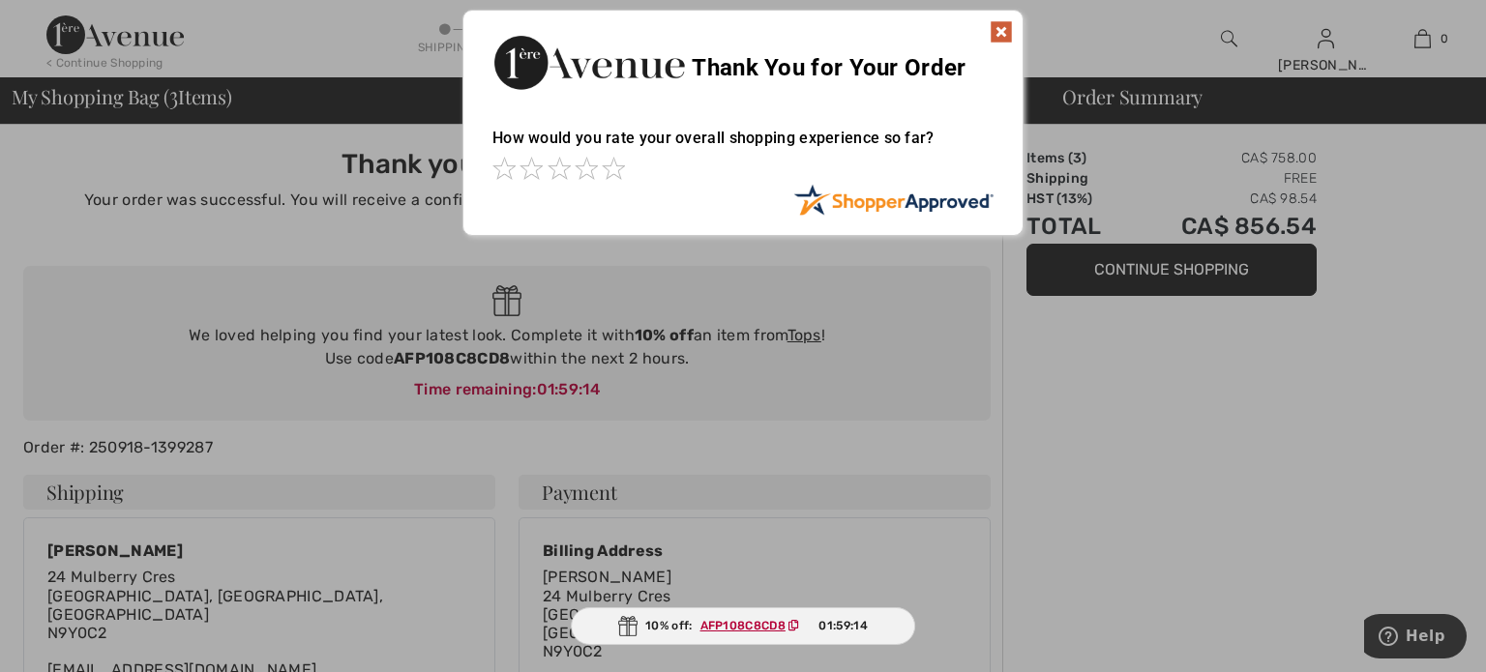
click at [1003, 30] on img at bounding box center [1001, 31] width 23 height 23
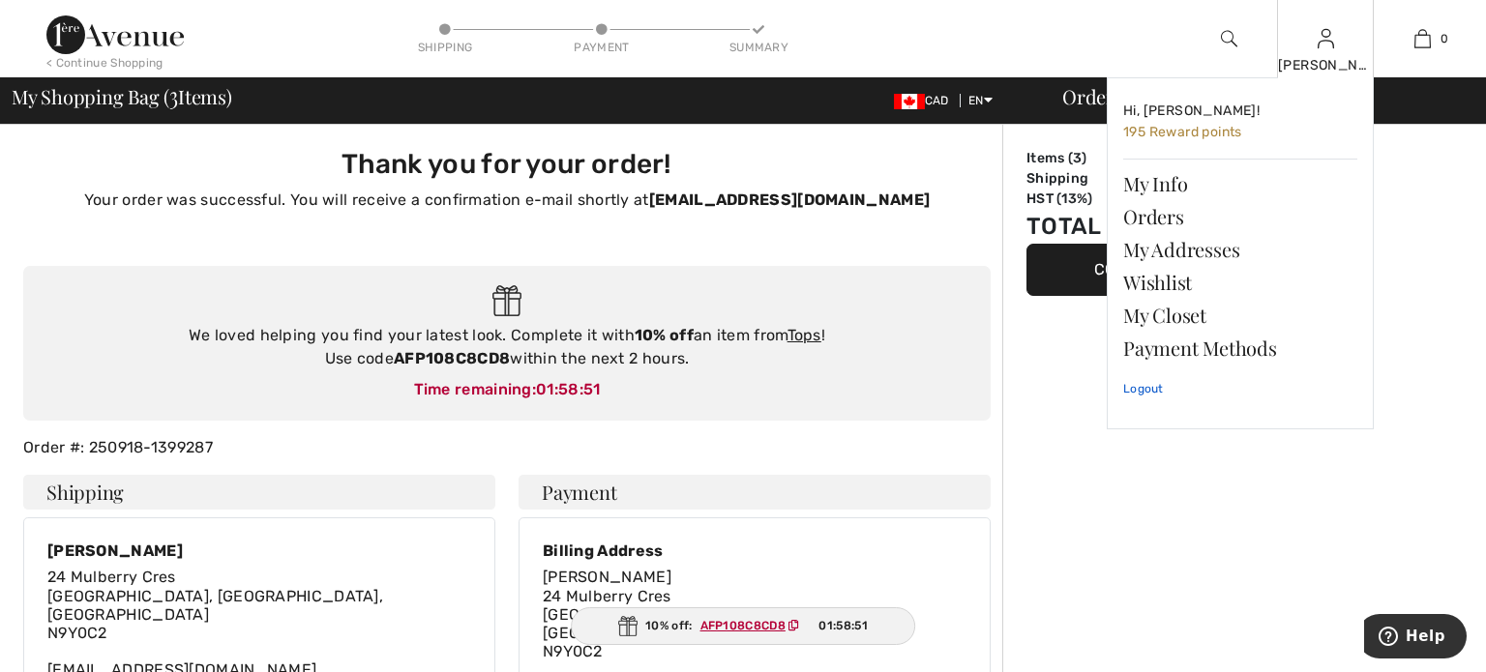
click at [1139, 392] on link "Logout" at bounding box center [1240, 389] width 234 height 48
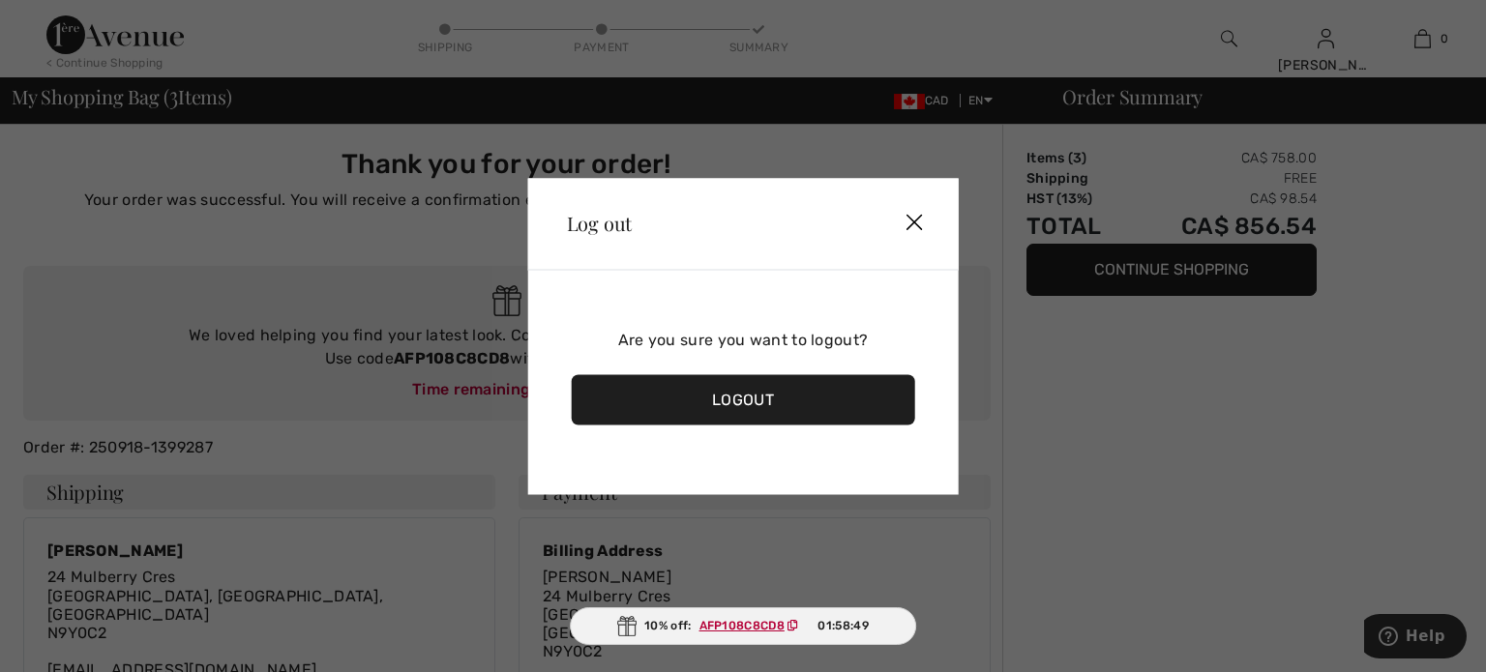
click at [882, 397] on div "Logout" at bounding box center [744, 399] width 344 height 50
